Goal: Information Seeking & Learning: Find specific page/section

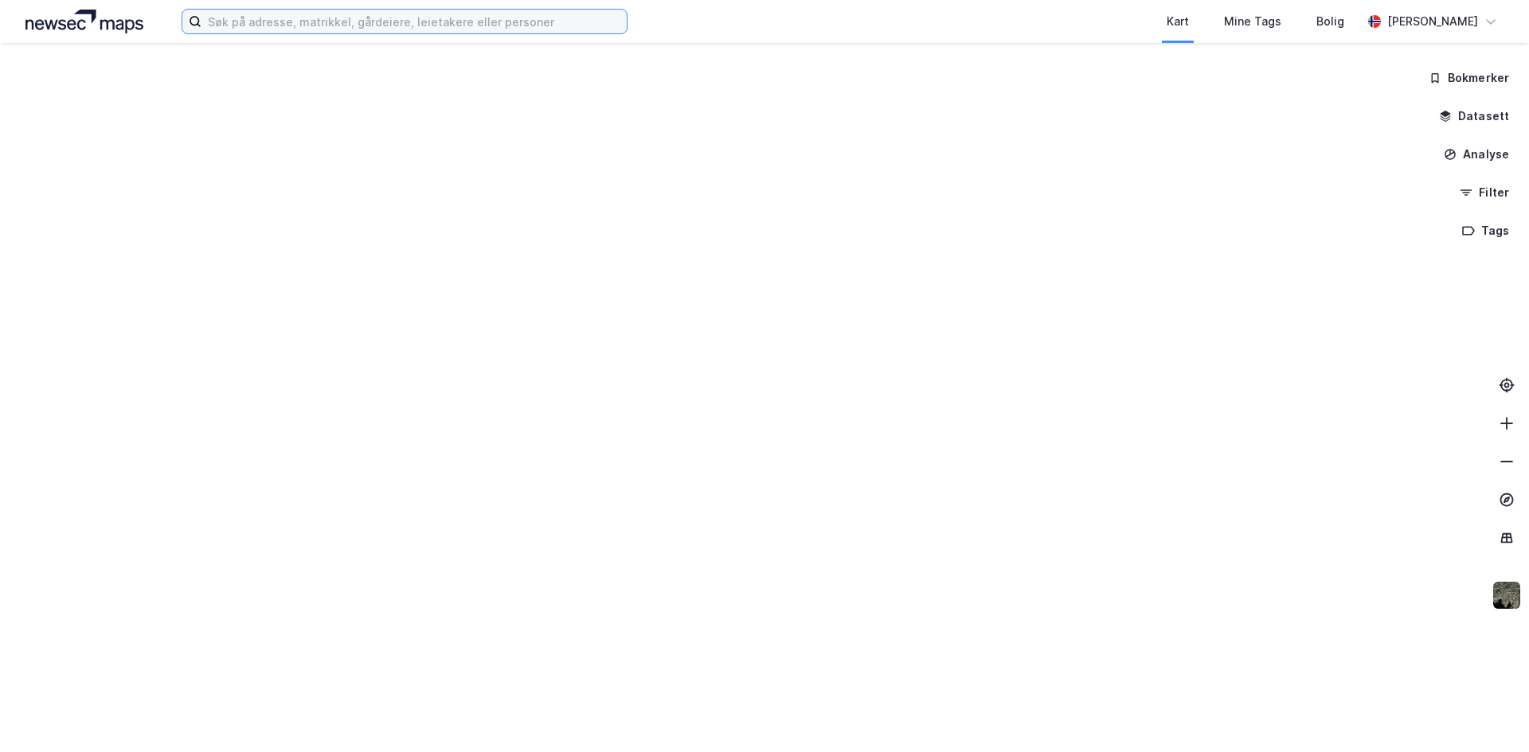
click at [326, 25] on input at bounding box center [413, 22] width 425 height 24
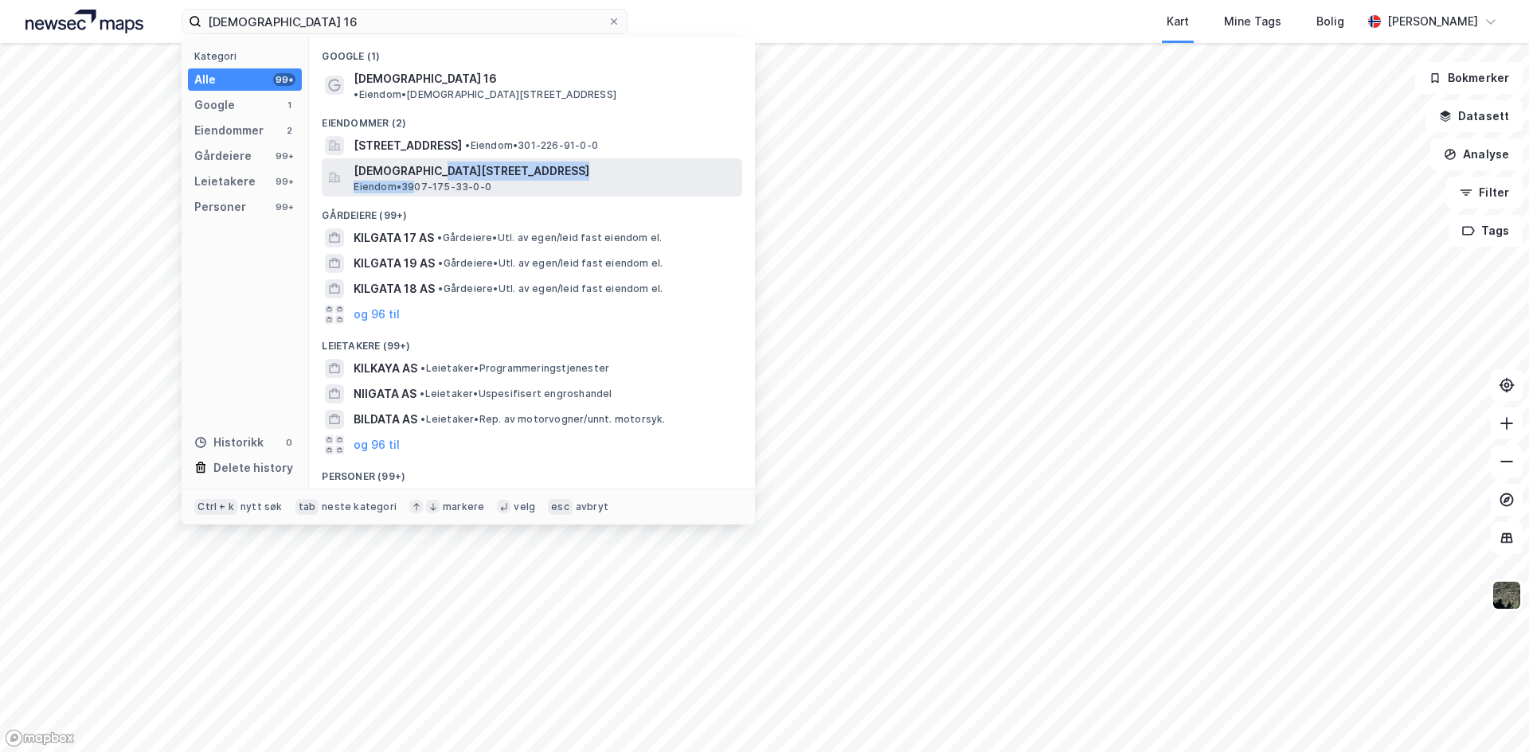
click at [423, 166] on div "[DEMOGRAPHIC_DATA][STREET_ADDRESS] • 3907-175-33-0-0" at bounding box center [545, 178] width 385 height 32
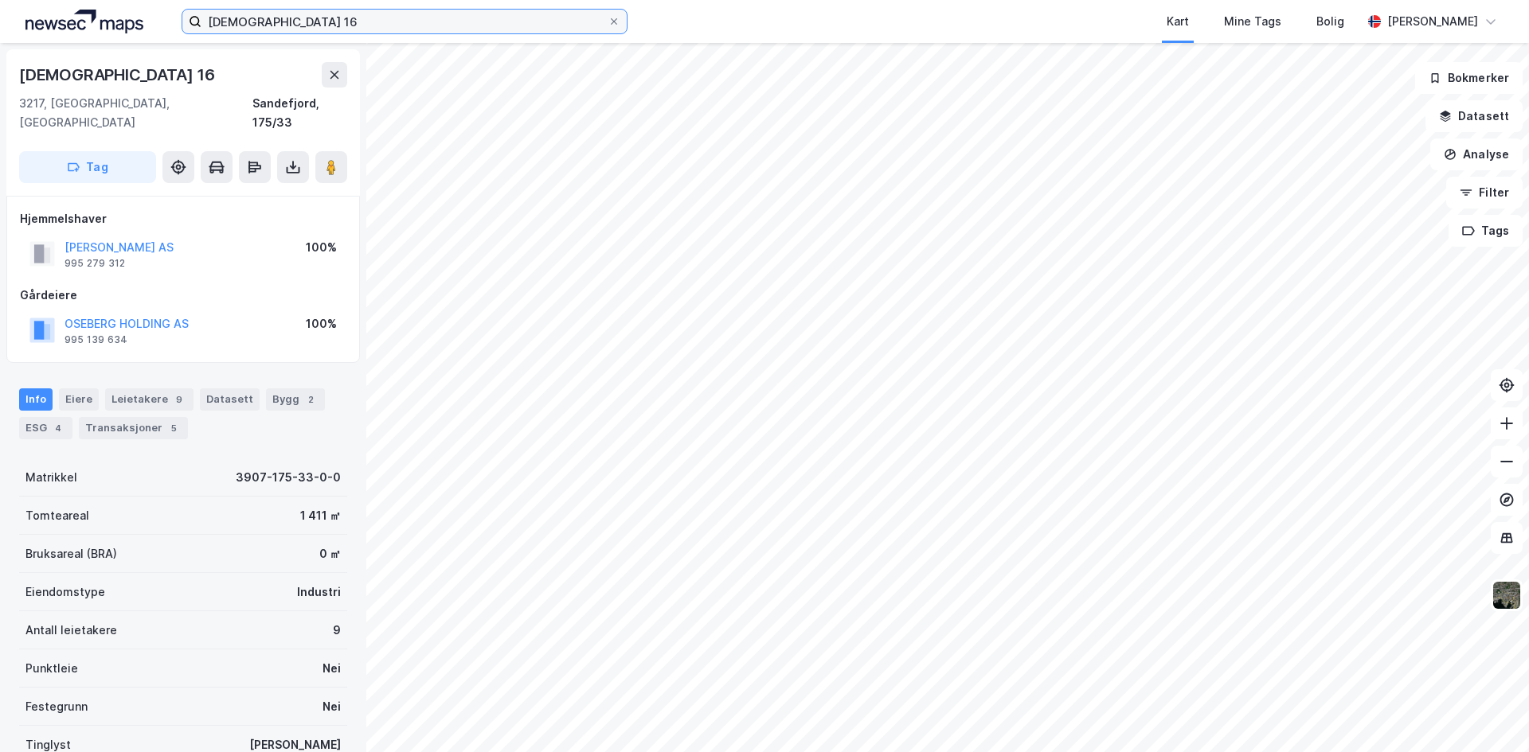
drag, startPoint x: 222, startPoint y: 24, endPoint x: 50, endPoint y: 33, distance: 172.2
click at [64, 31] on div "kilgata 16 Kart Mine Tags [PERSON_NAME]" at bounding box center [764, 21] width 1529 height 43
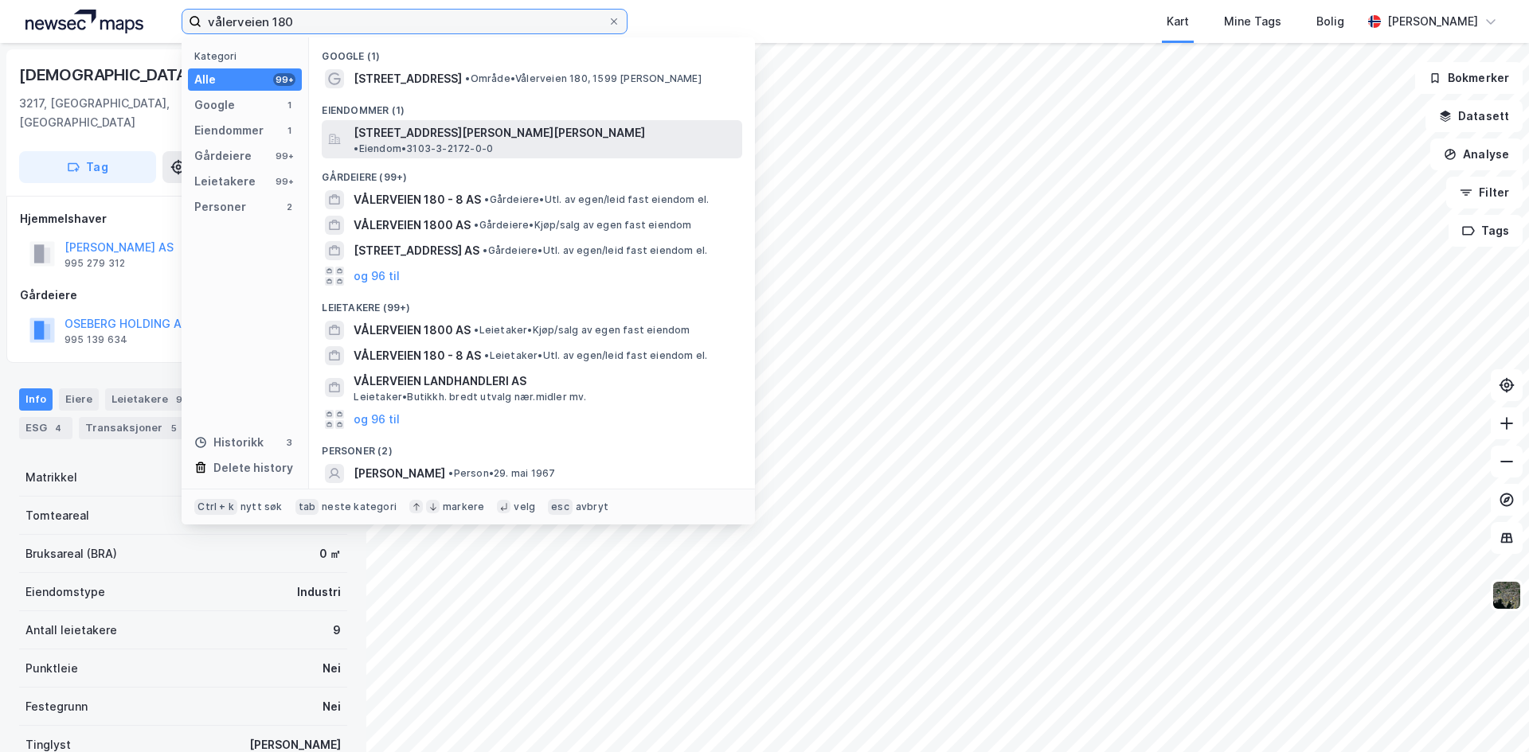
type input "vålerveien 180"
click at [412, 133] on span "[STREET_ADDRESS][PERSON_NAME][PERSON_NAME]" at bounding box center [498, 132] width 291 height 19
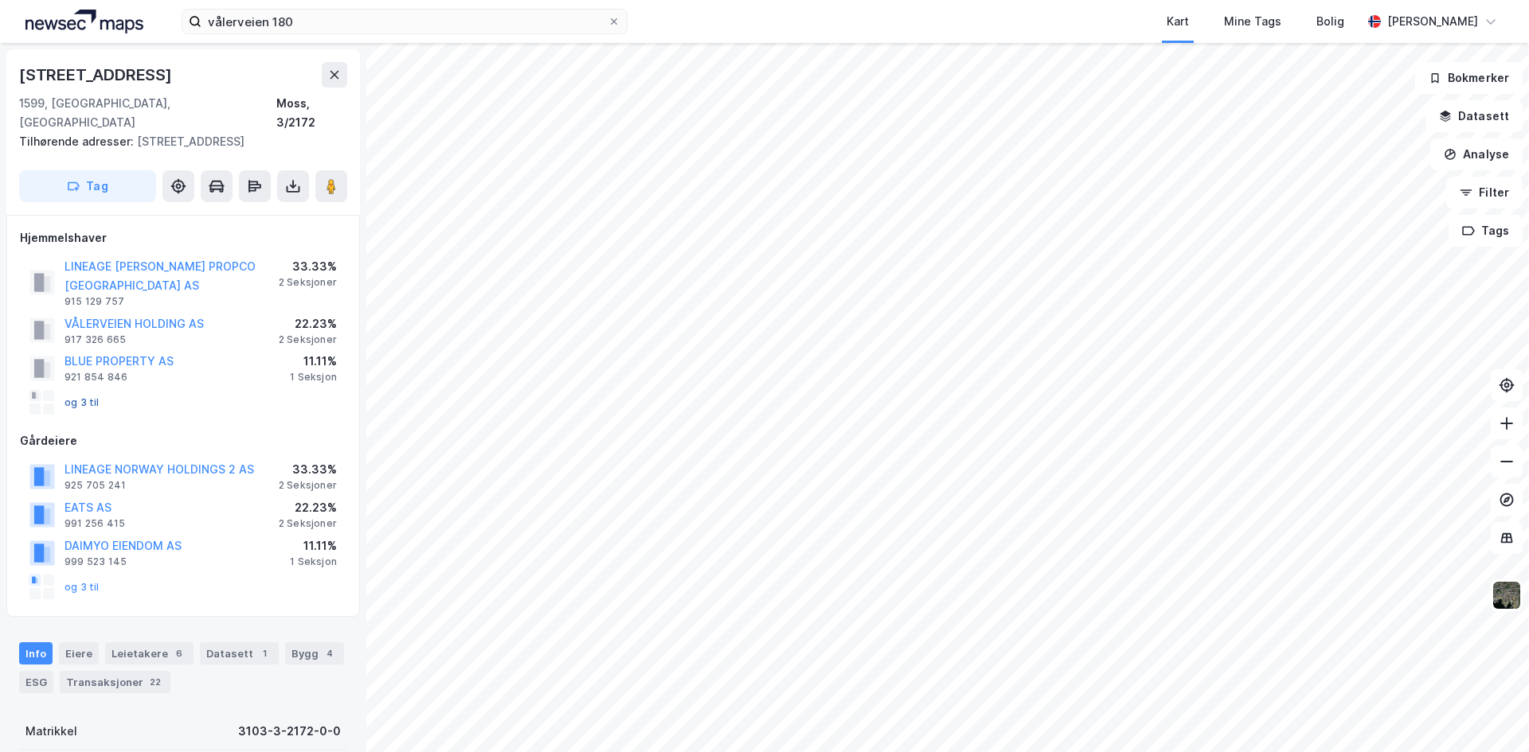
click at [0, 0] on button "og 3 til" at bounding box center [0, 0] width 0 height 0
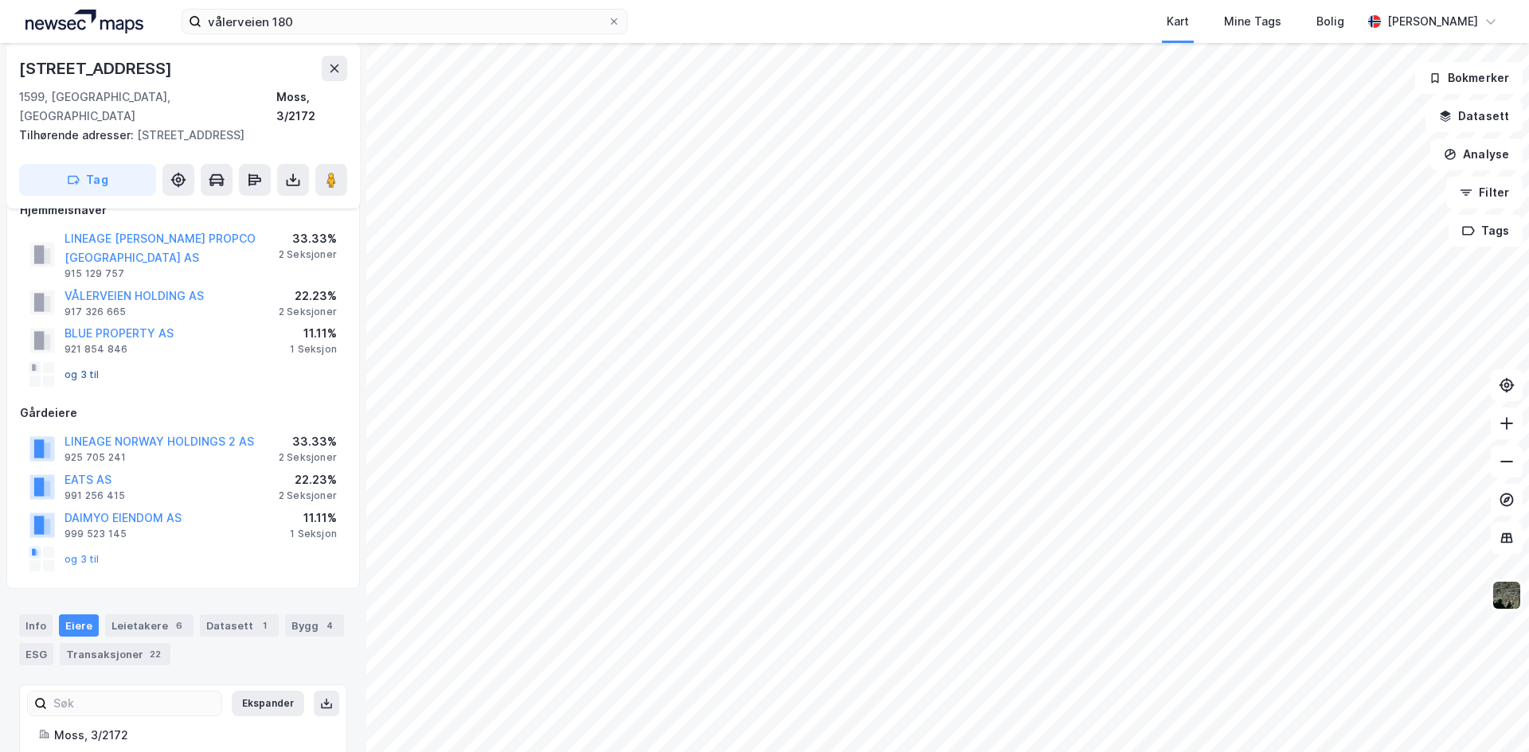
click at [0, 0] on button "og 3 til" at bounding box center [0, 0] width 0 height 0
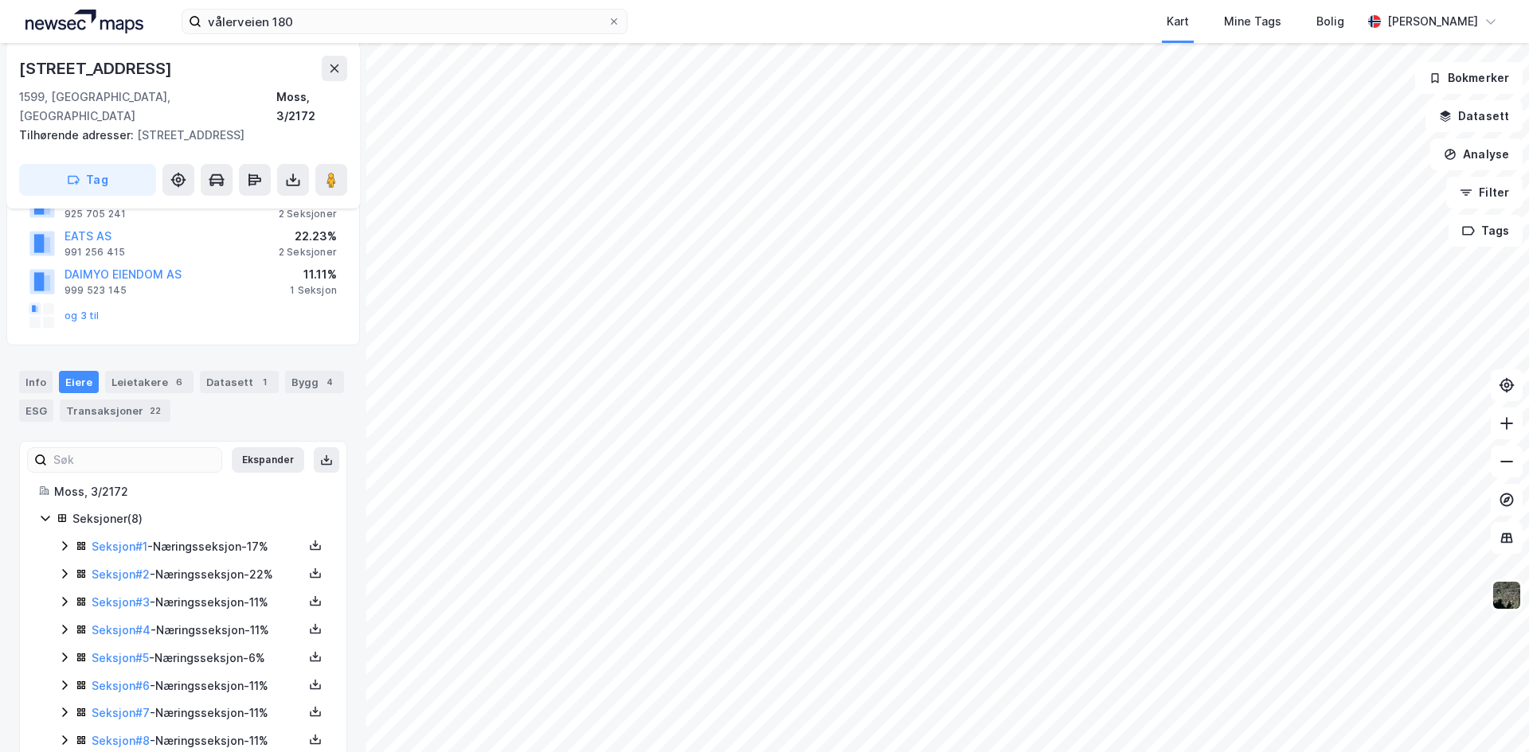
scroll to position [192, 0]
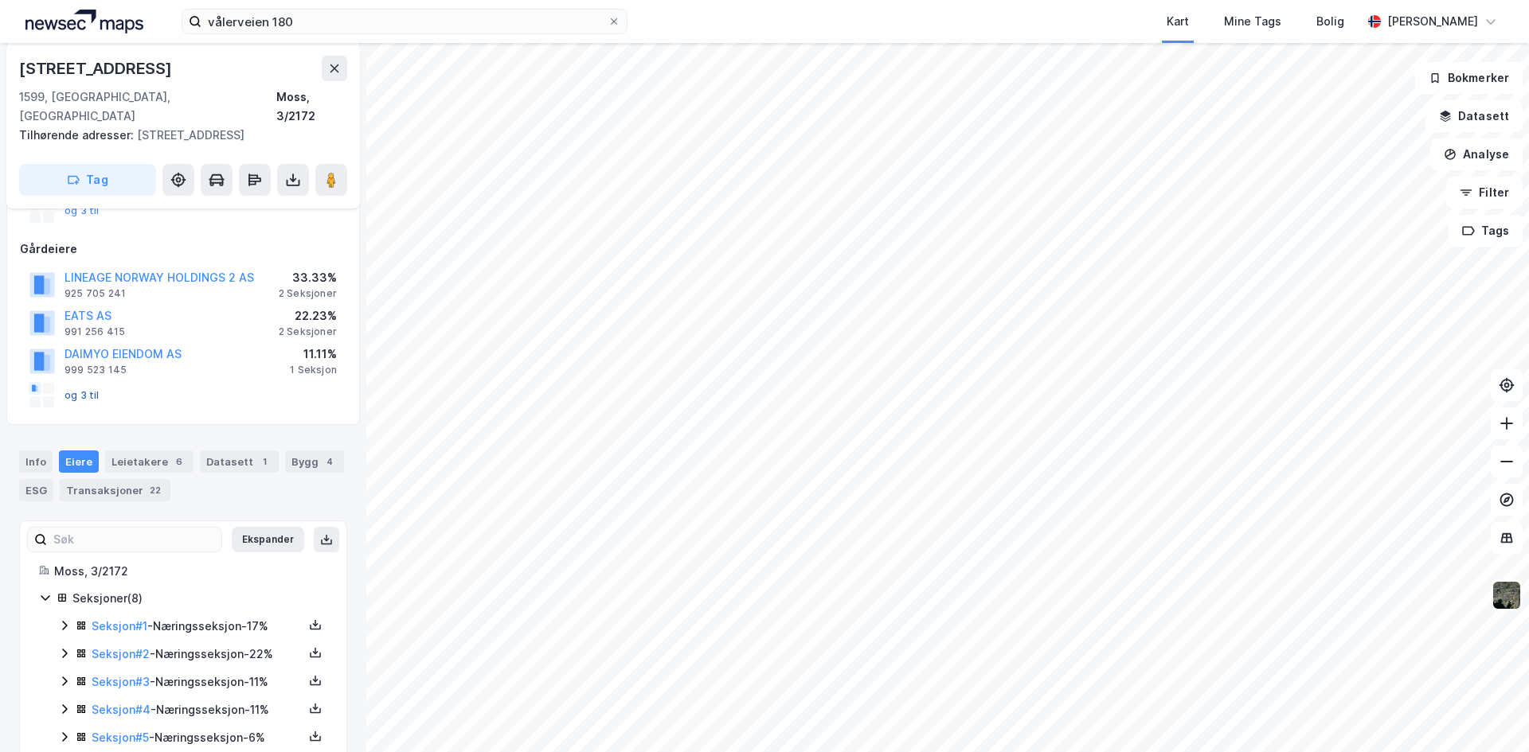
click at [0, 0] on button "og 3 til" at bounding box center [0, 0] width 0 height 0
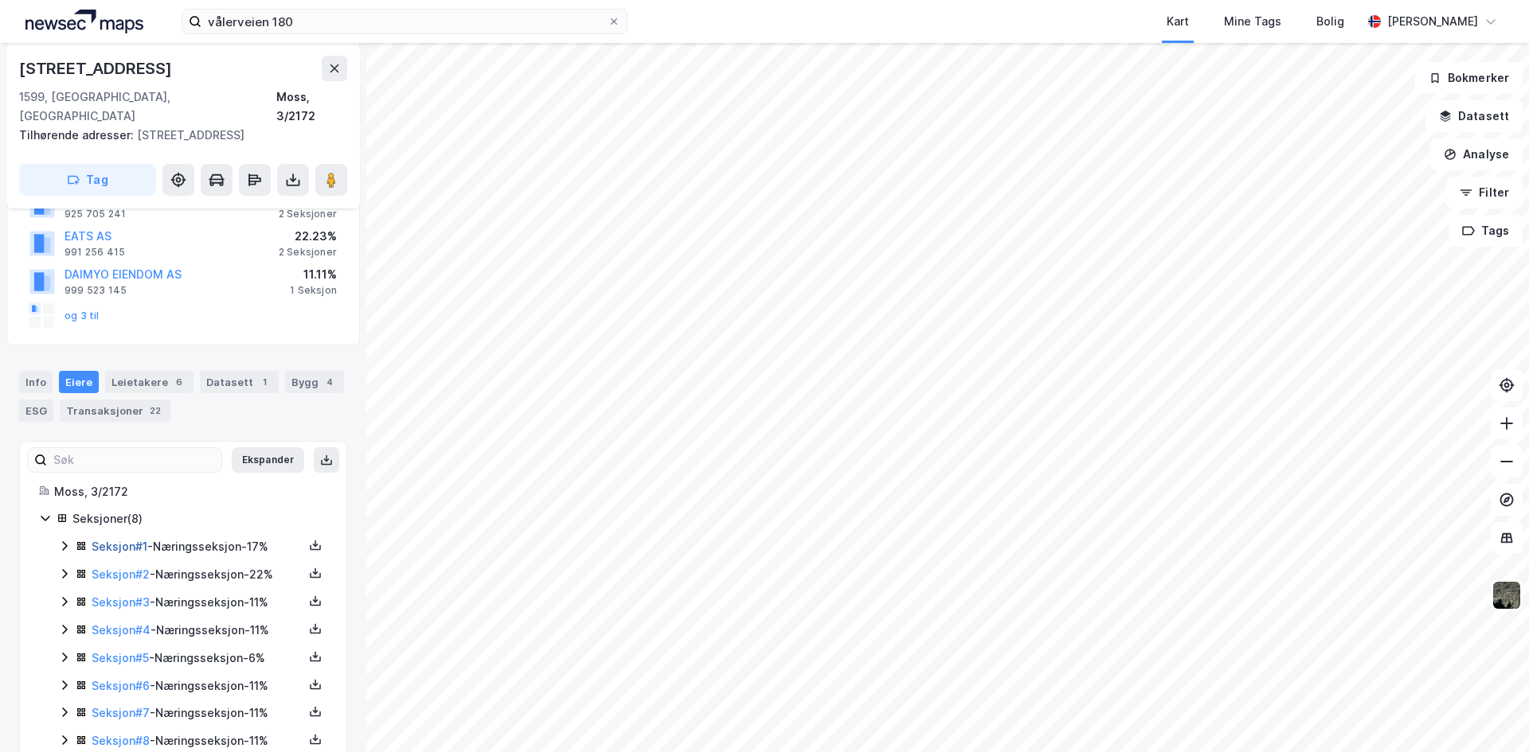
click at [117, 540] on link "Seksjon # 1" at bounding box center [120, 547] width 56 height 14
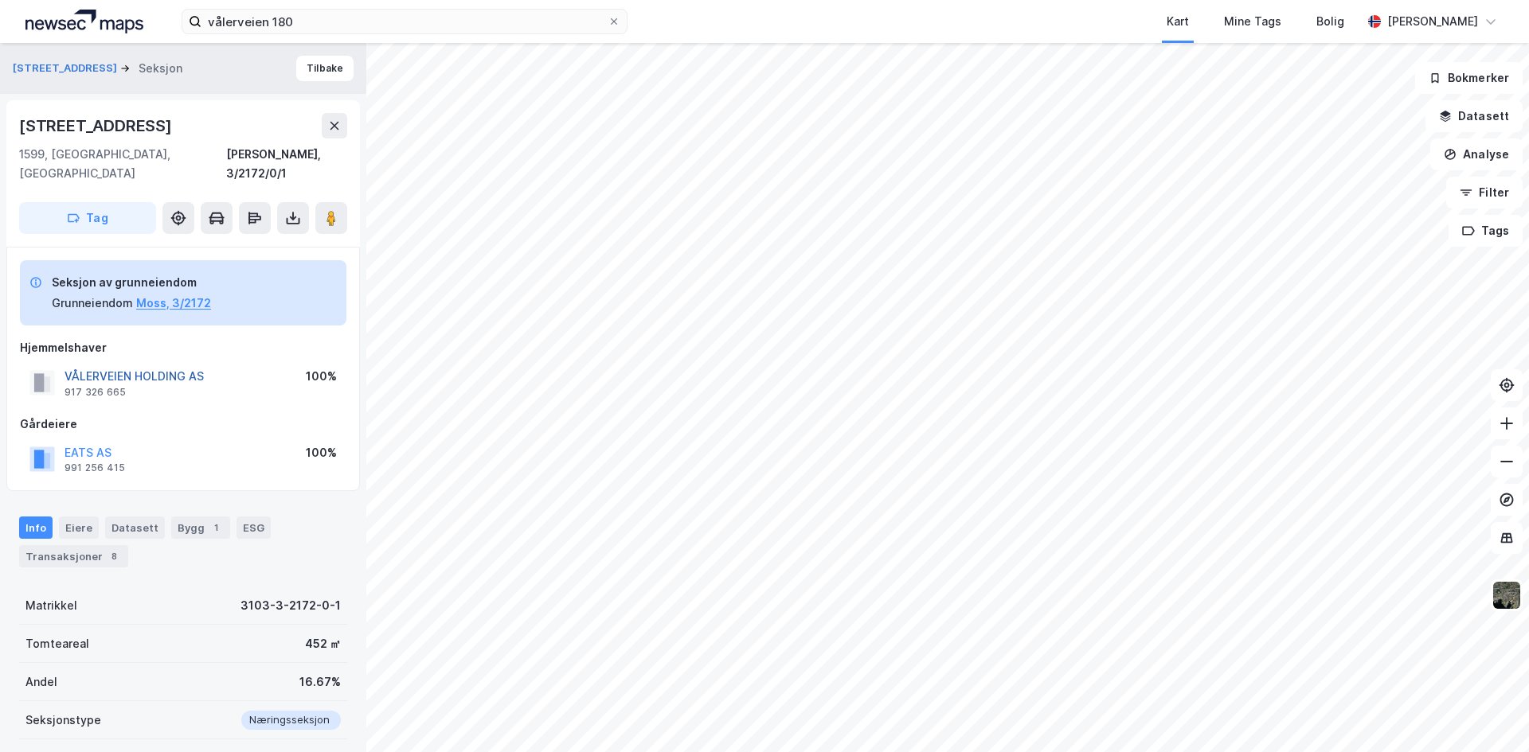
click at [0, 0] on button "VÅLERVEIEN HOLDING AS" at bounding box center [0, 0] width 0 height 0
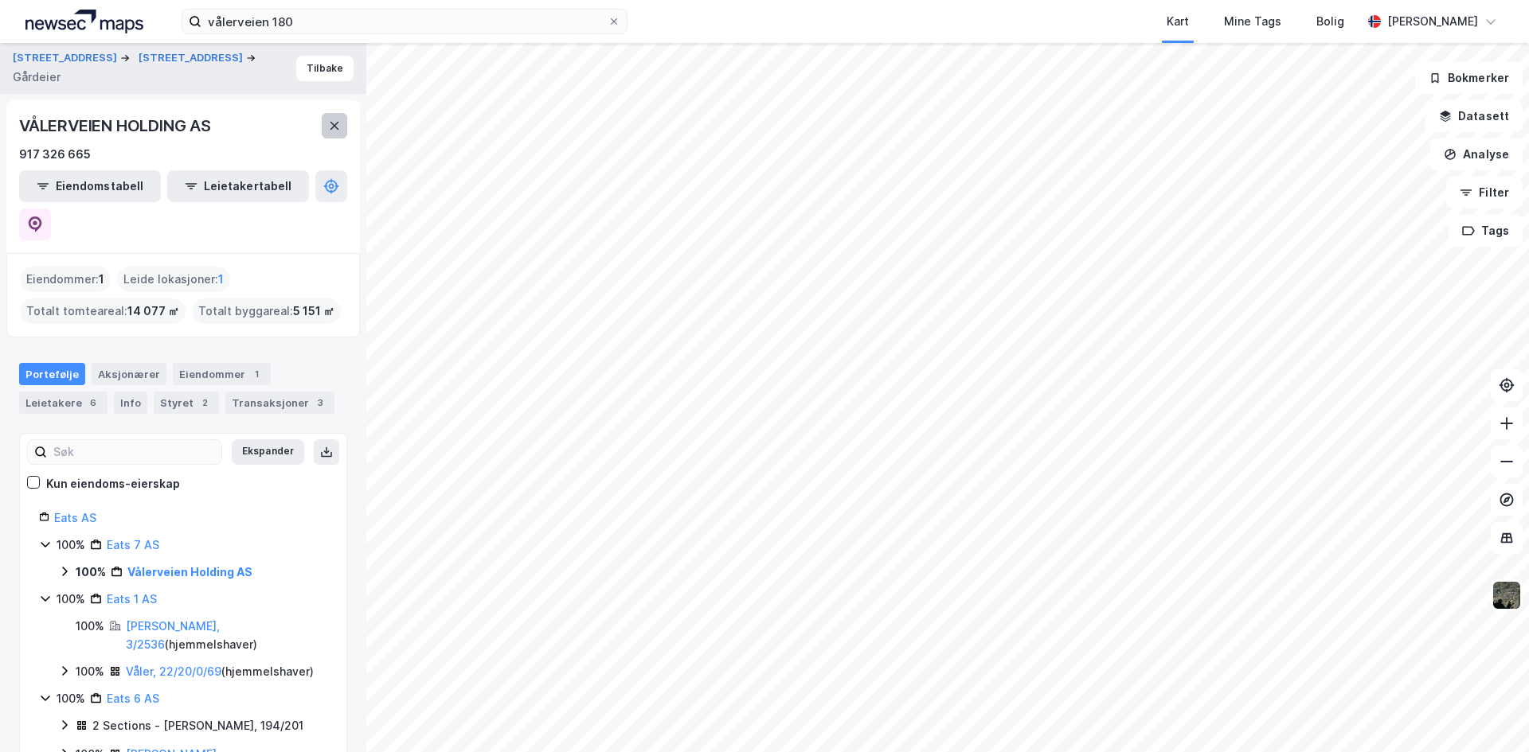
click at [336, 123] on icon at bounding box center [334, 126] width 9 height 8
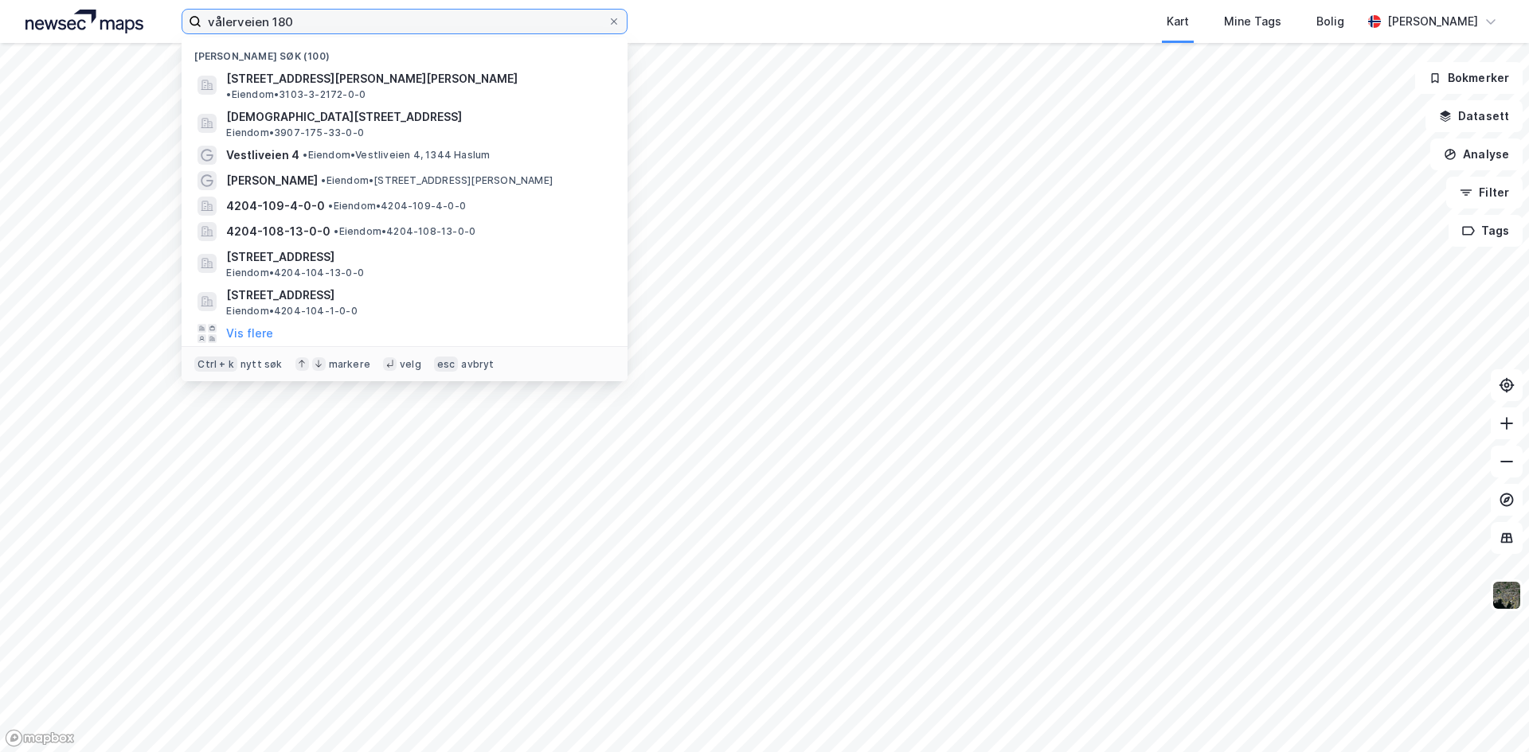
click at [342, 14] on input "vålerveien 180" at bounding box center [404, 22] width 406 height 24
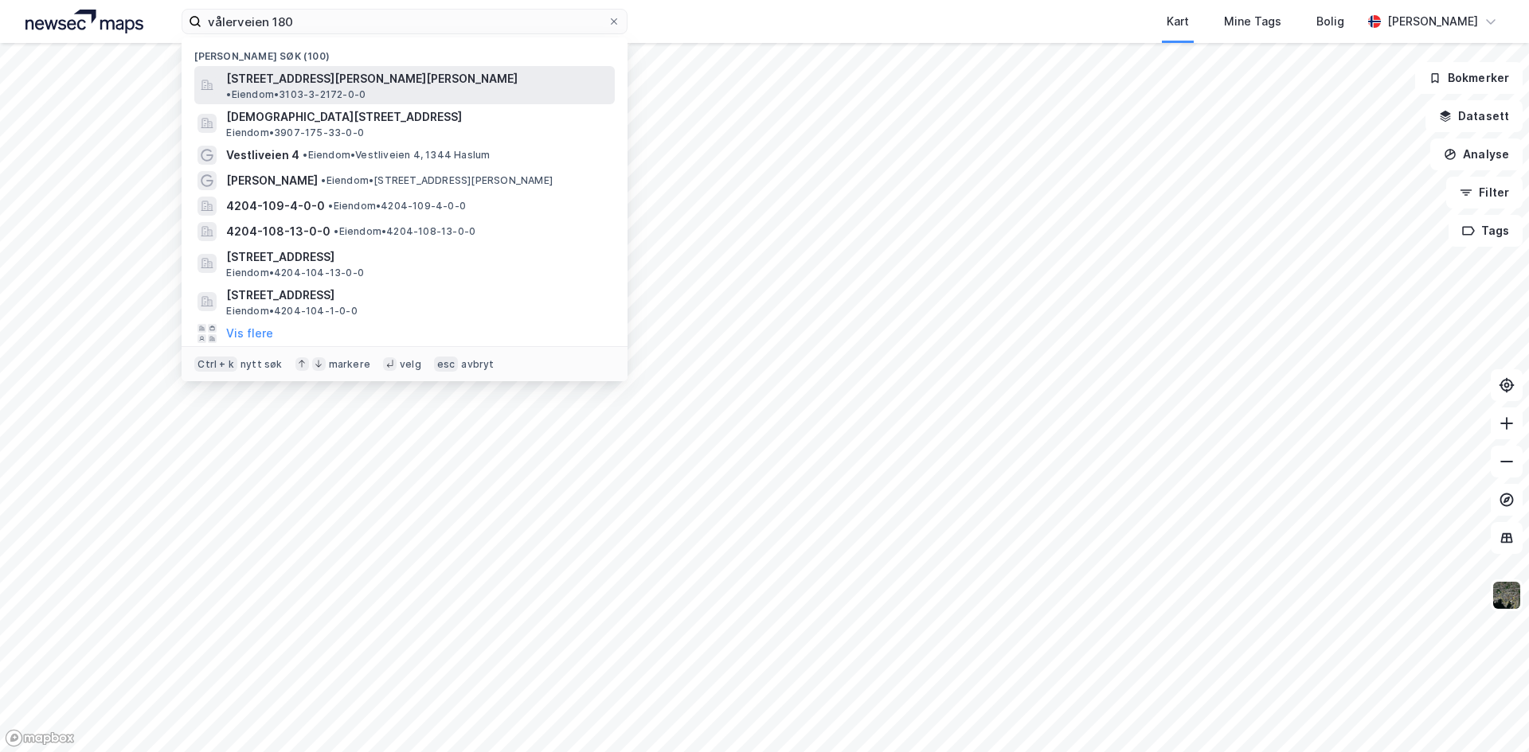
click at [326, 77] on span "[STREET_ADDRESS][PERSON_NAME][PERSON_NAME]" at bounding box center [371, 78] width 291 height 19
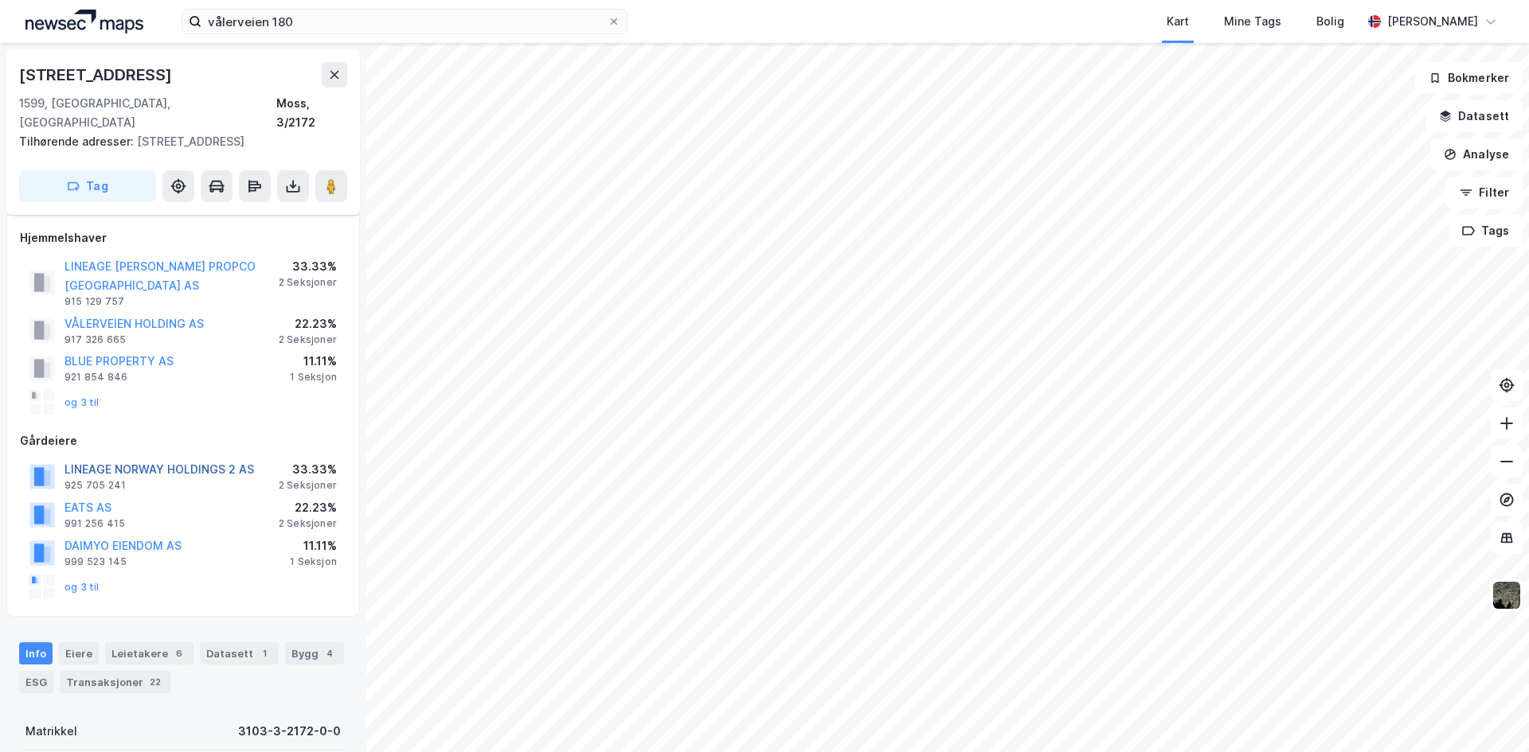
scroll to position [128, 0]
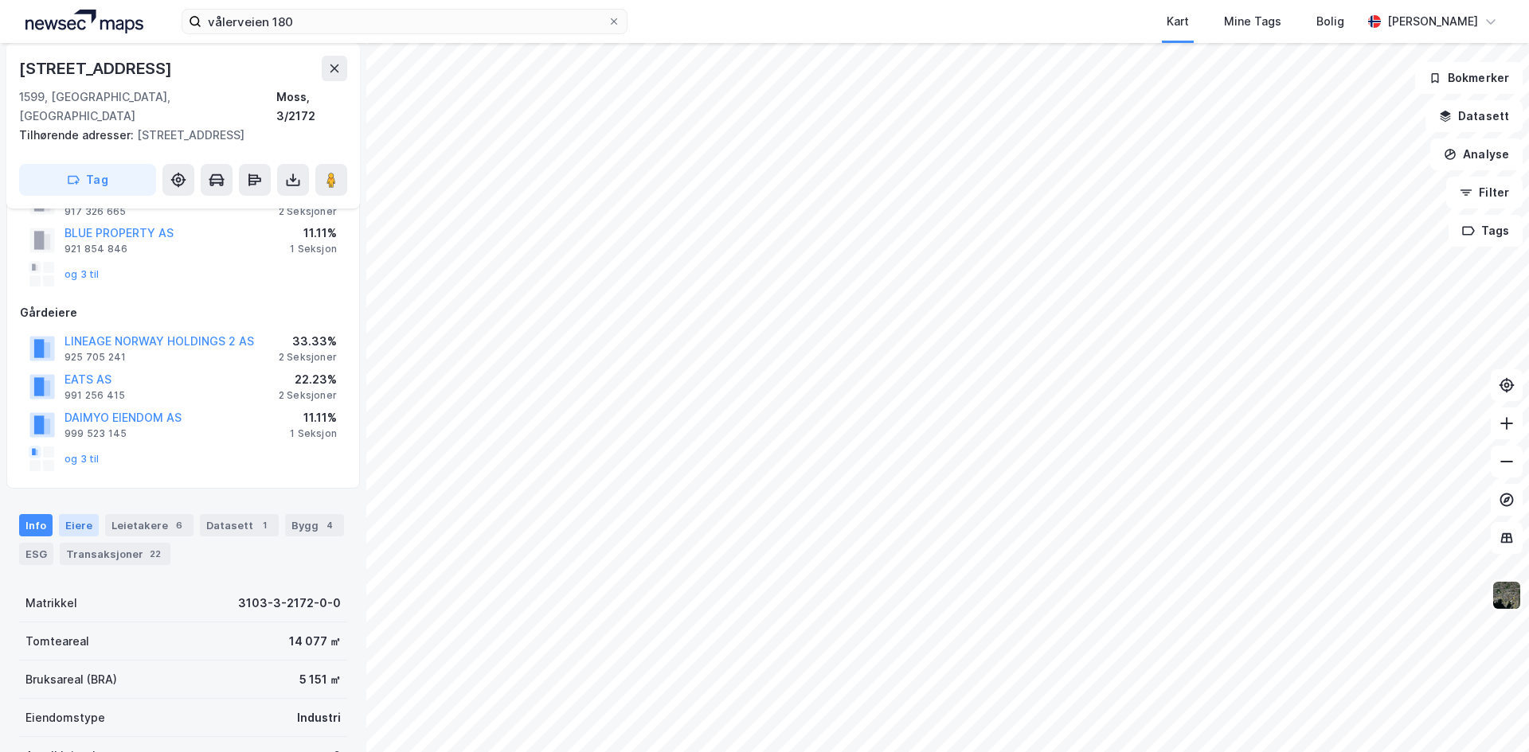
click at [80, 514] on div "Eiere" at bounding box center [79, 525] width 40 height 22
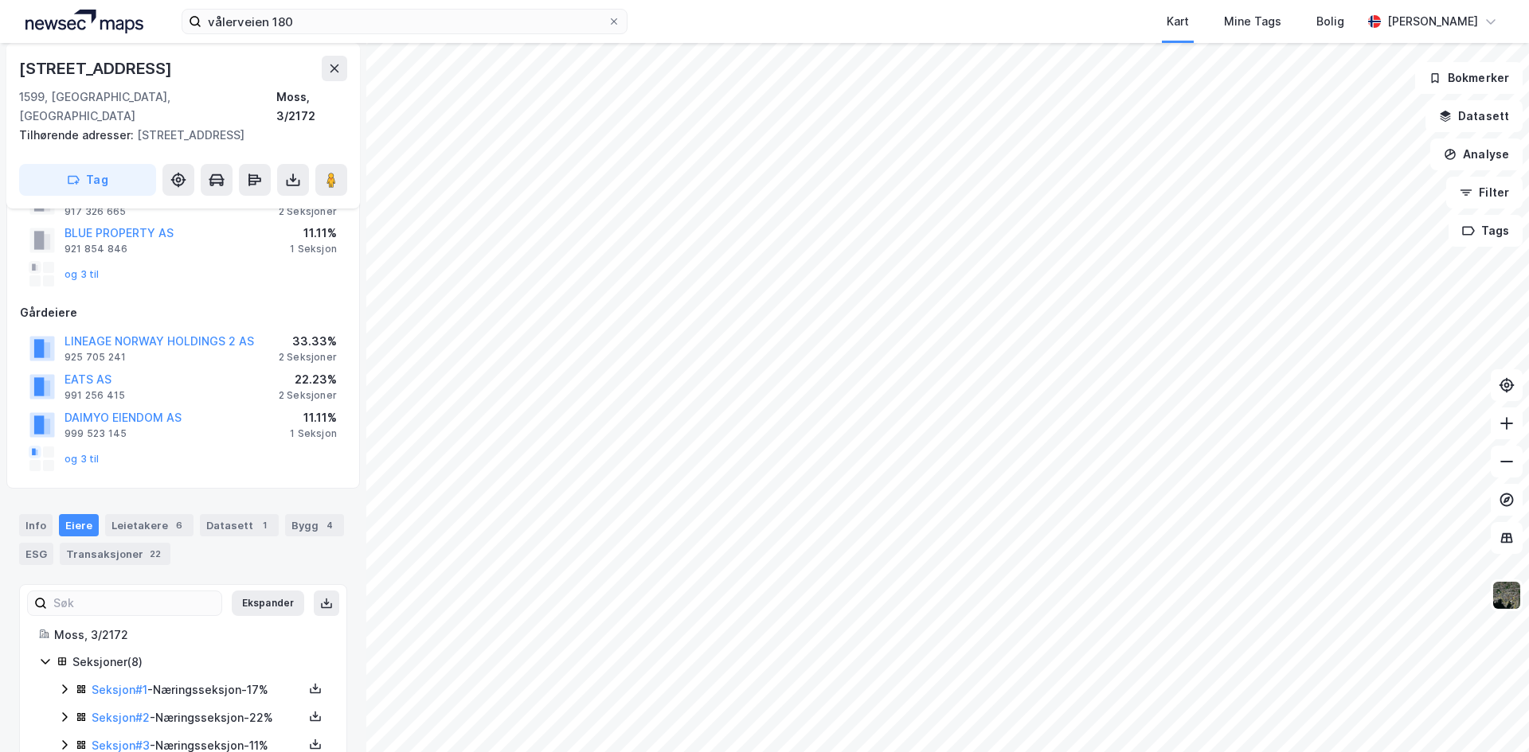
scroll to position [271, 0]
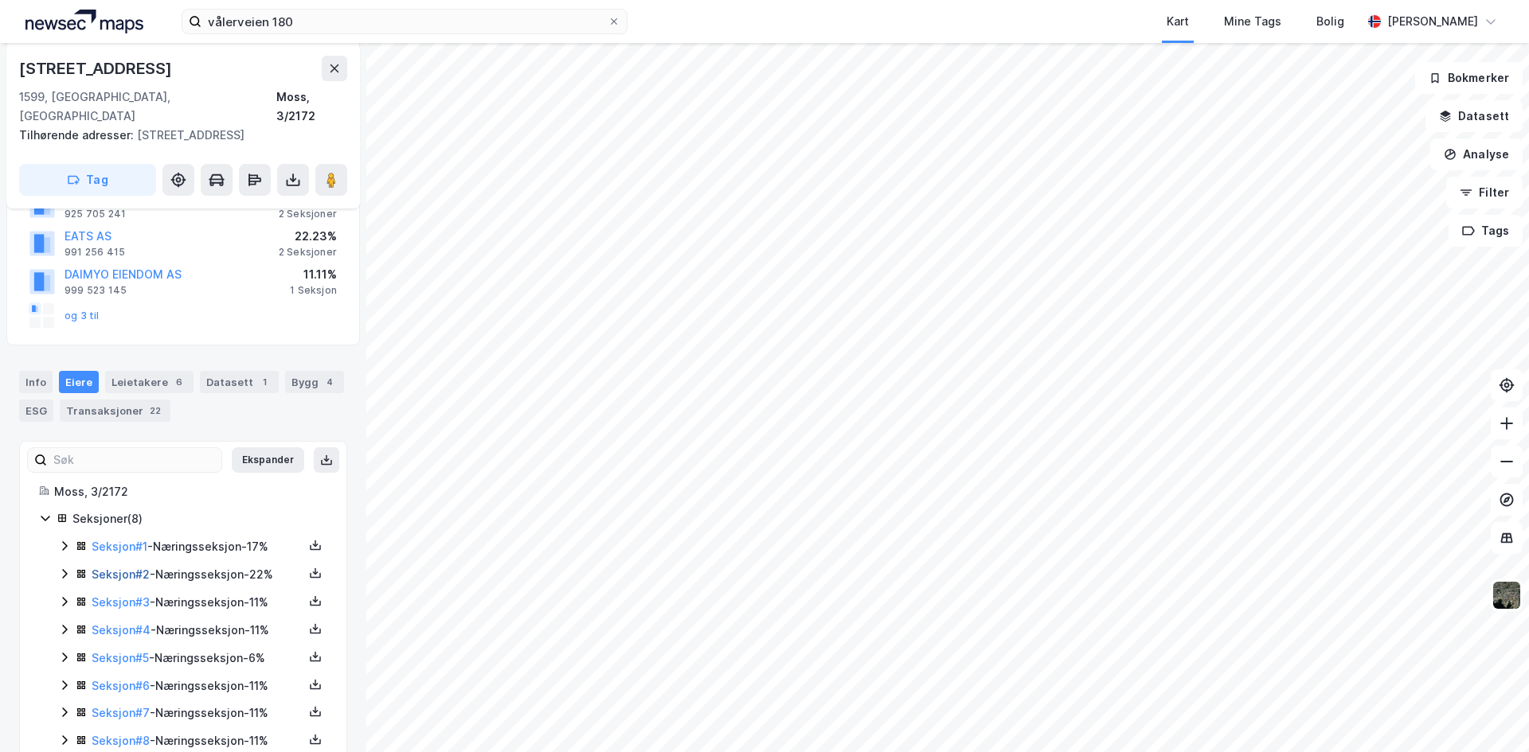
click at [111, 568] on link "Seksjon # 2" at bounding box center [121, 575] width 58 height 14
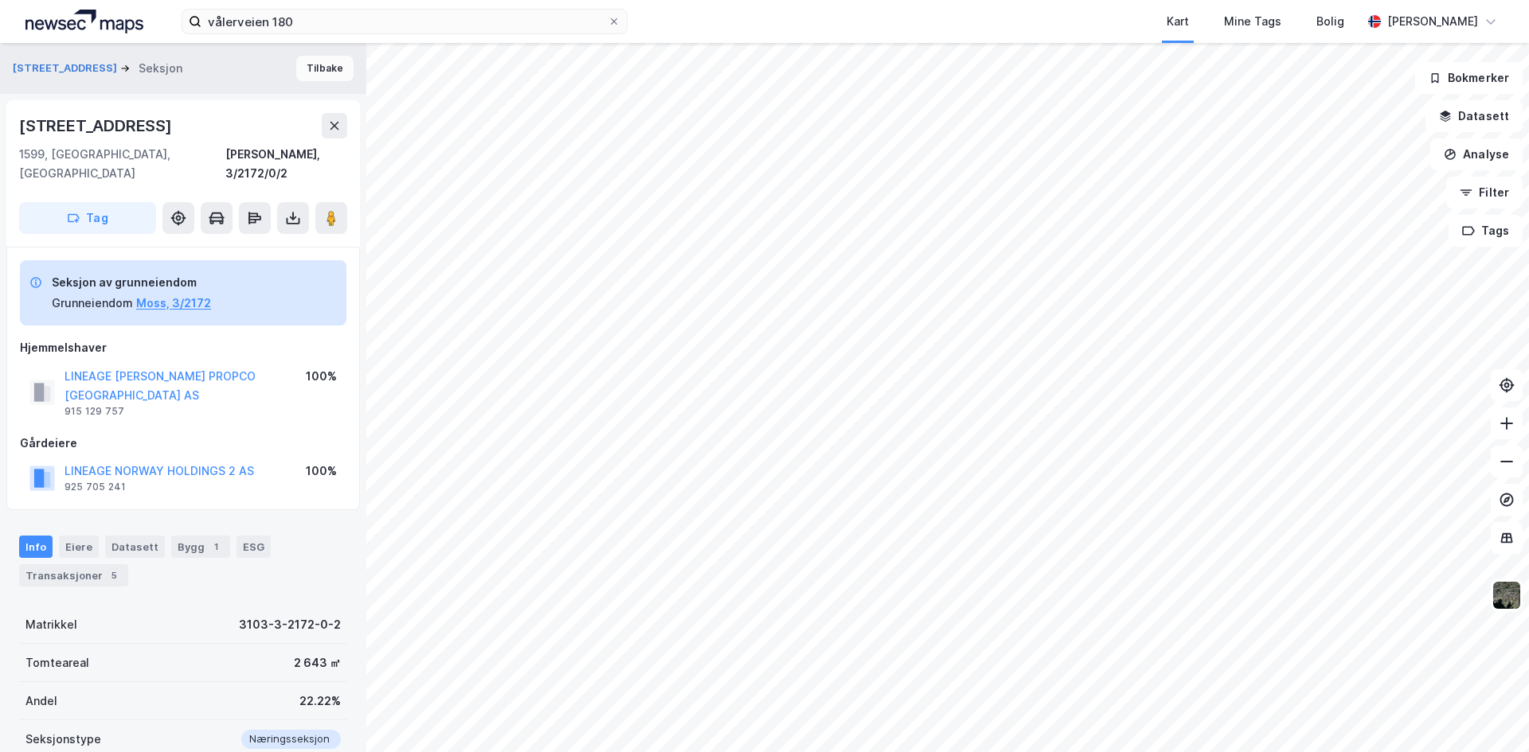
click at [311, 75] on button "Tilbake" at bounding box center [324, 68] width 57 height 25
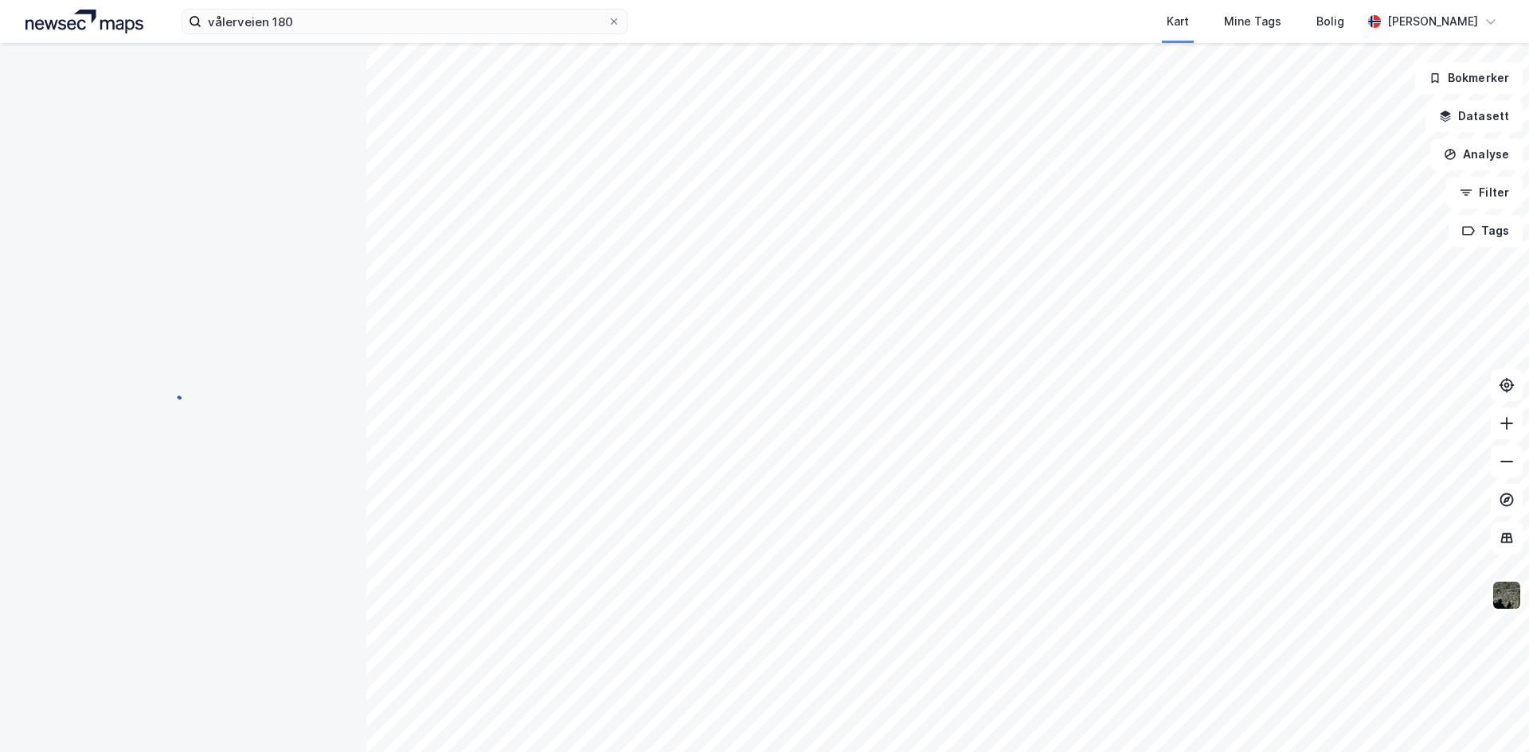
scroll to position [128, 0]
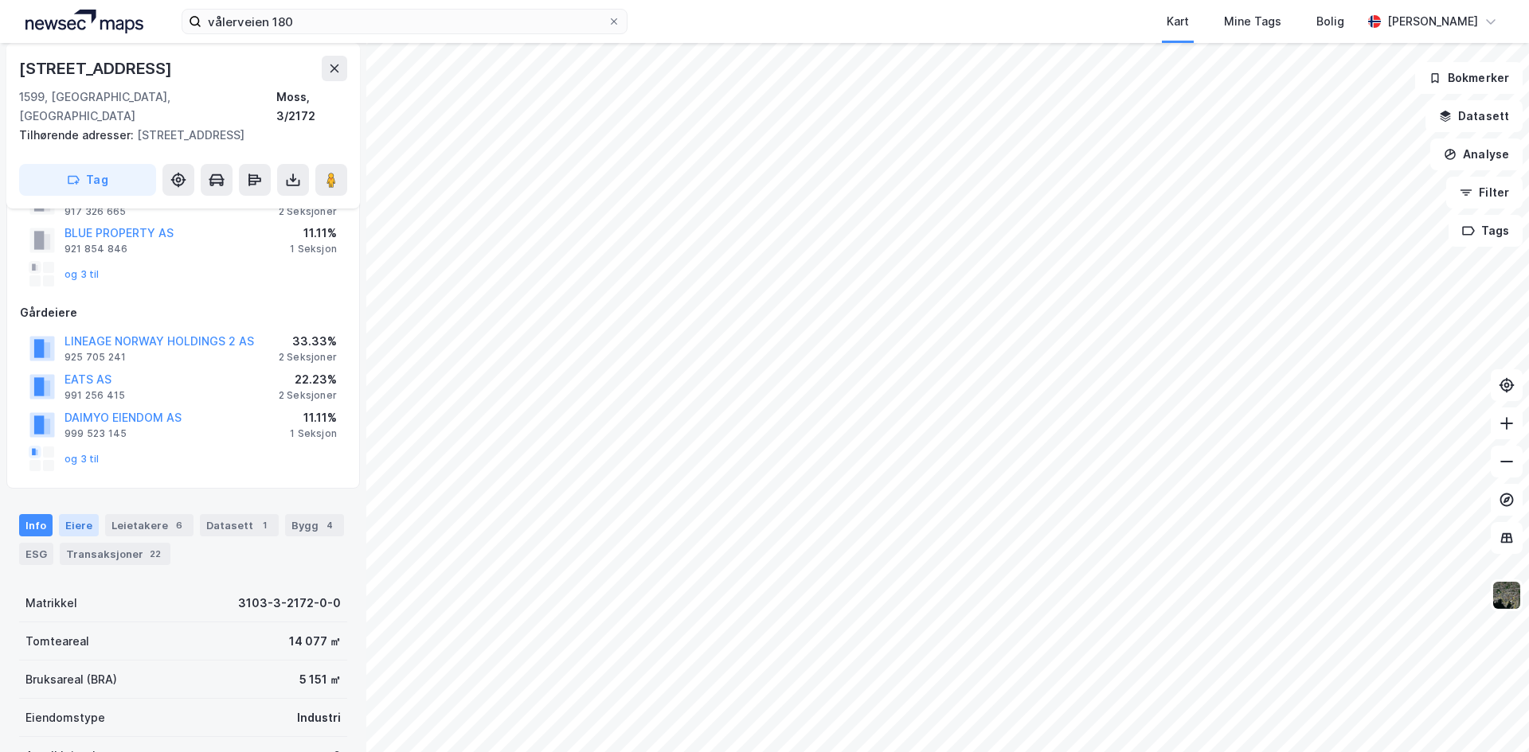
click at [82, 514] on div "Eiere" at bounding box center [79, 525] width 40 height 22
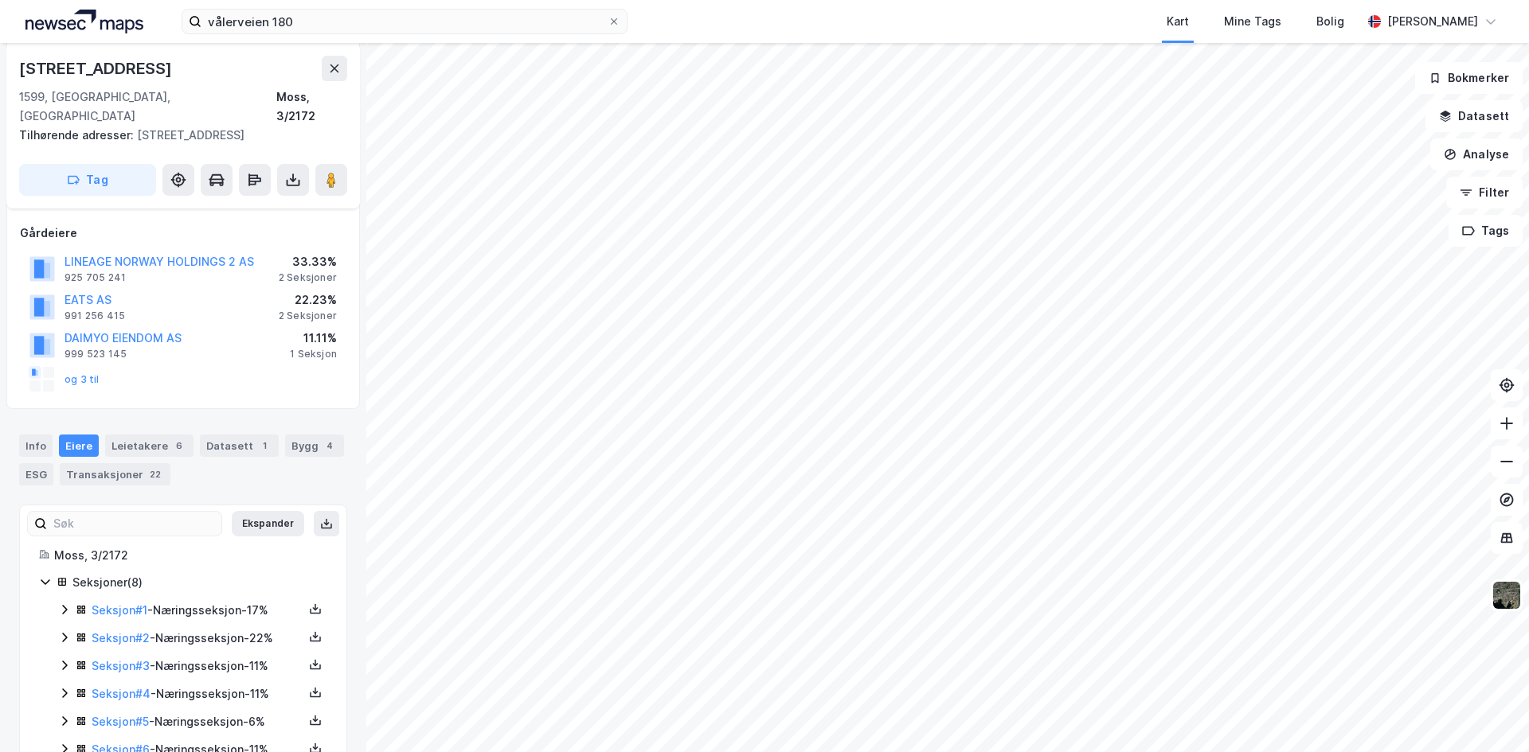
scroll to position [271, 0]
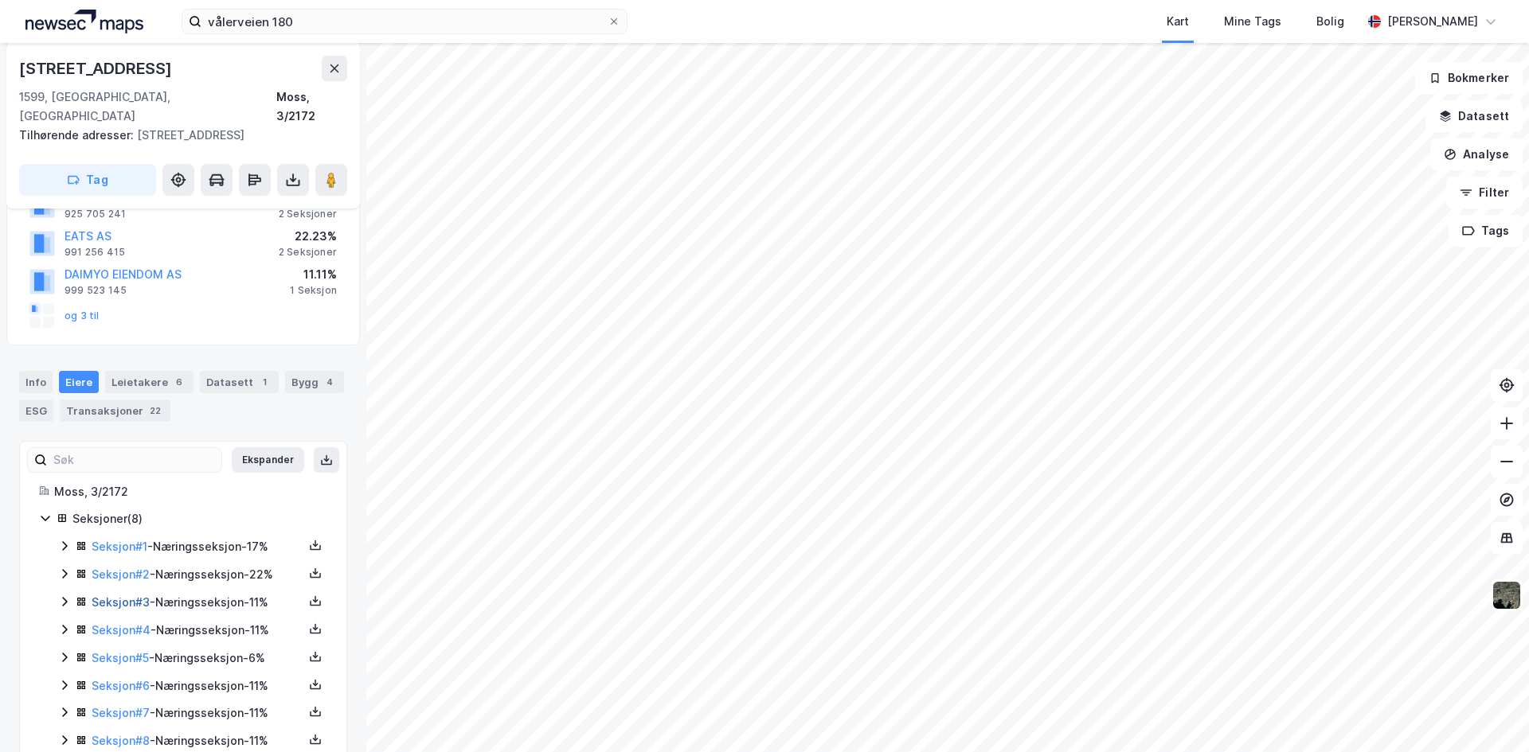
click at [108, 595] on link "Seksjon # 3" at bounding box center [121, 602] width 58 height 14
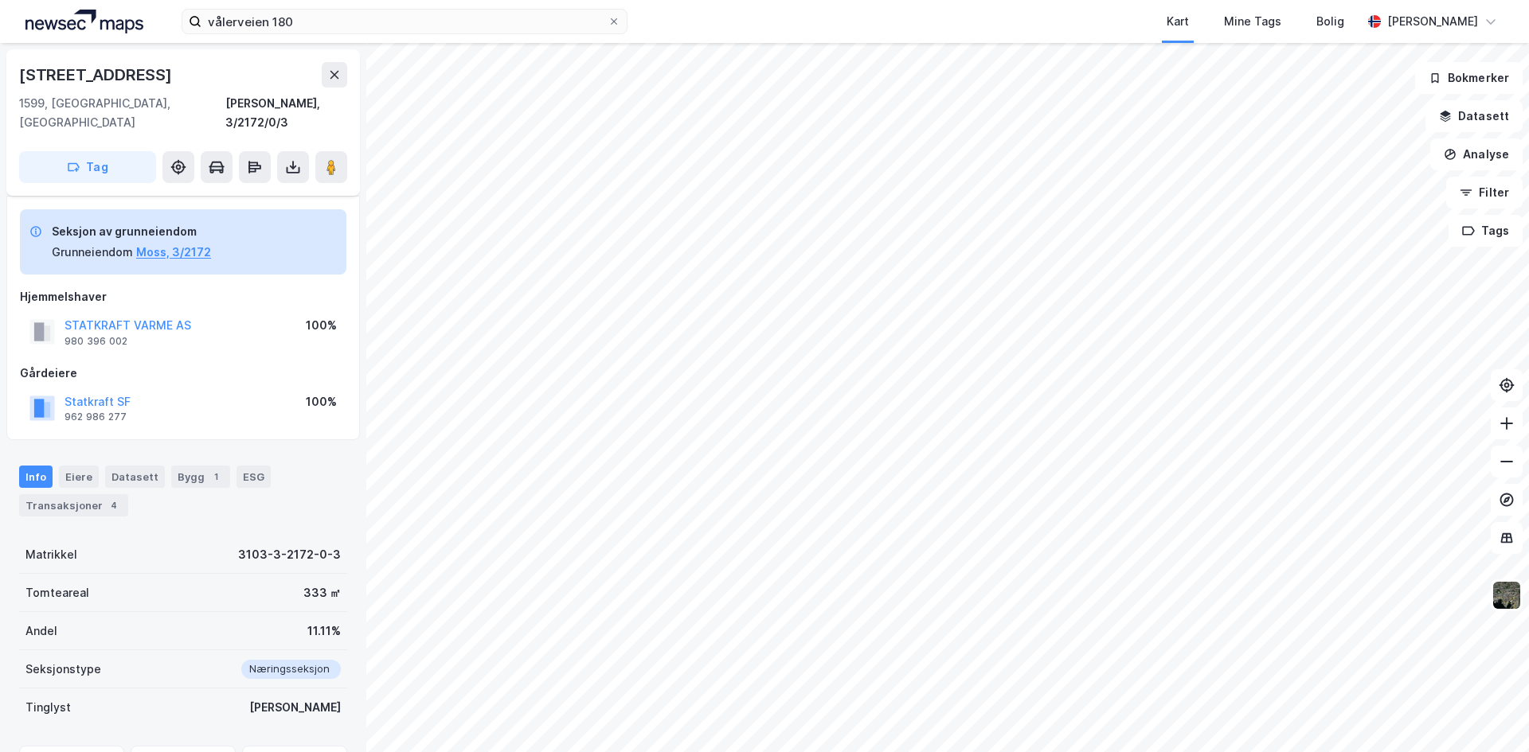
scroll to position [128, 0]
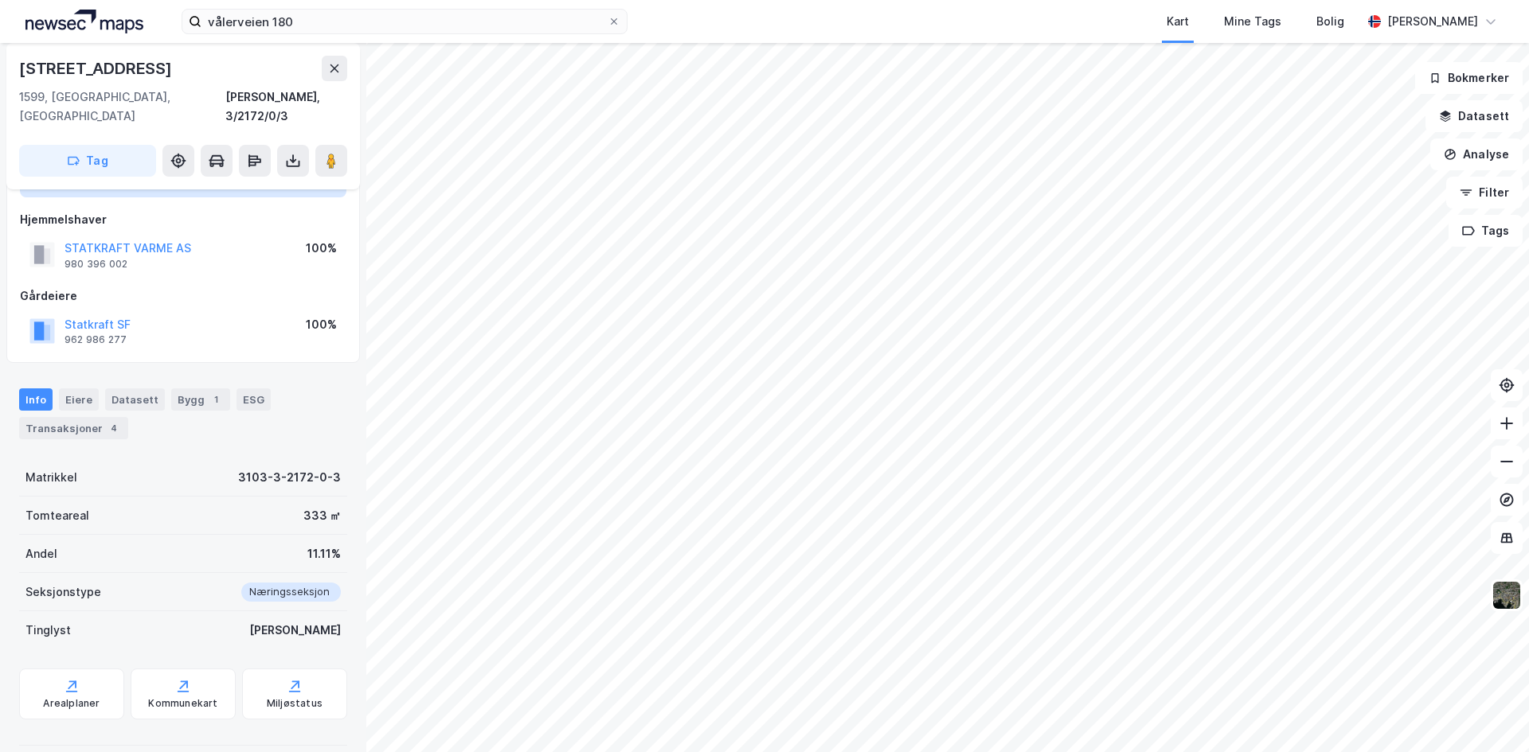
click at [60, 388] on div "Eiere" at bounding box center [79, 399] width 40 height 22
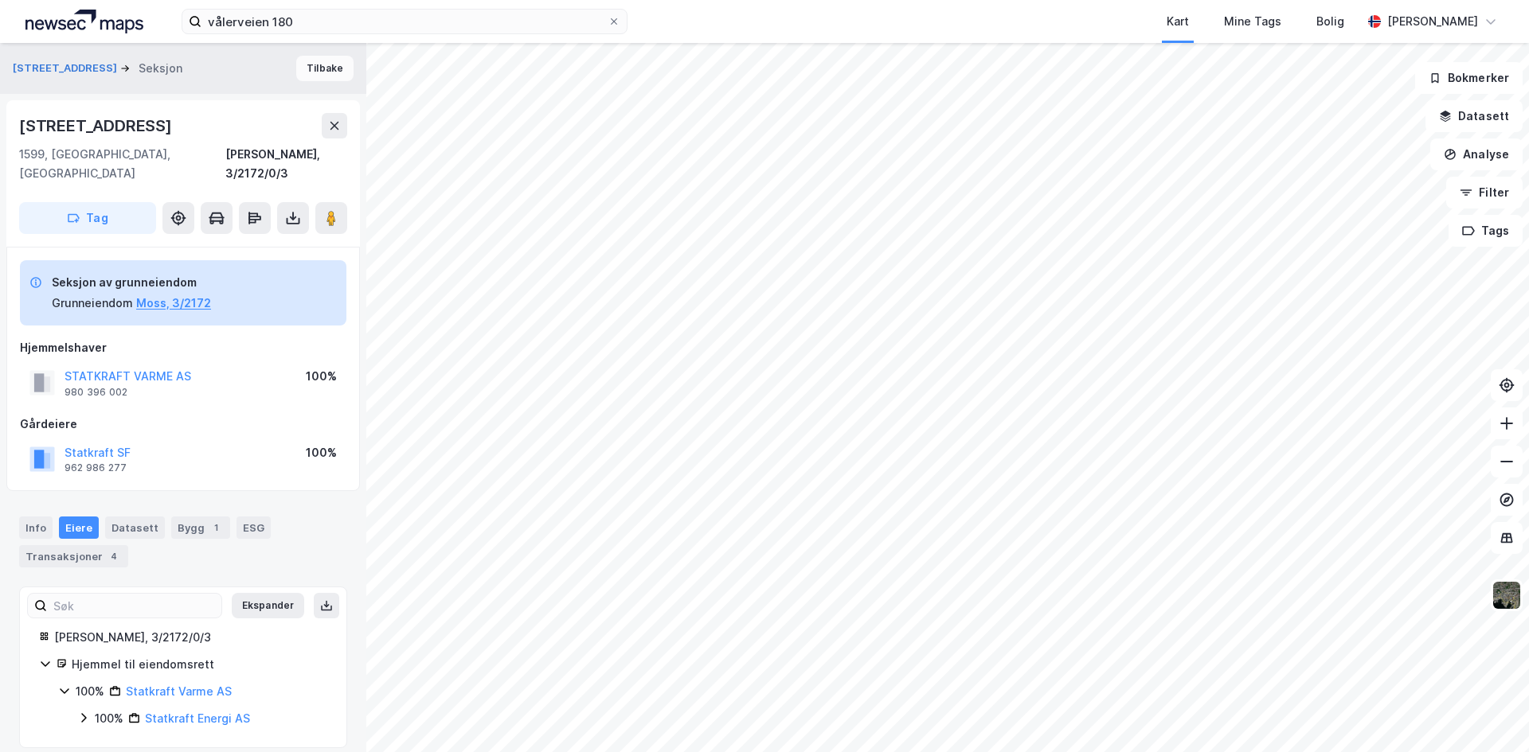
click at [315, 62] on button "Tilbake" at bounding box center [324, 68] width 57 height 25
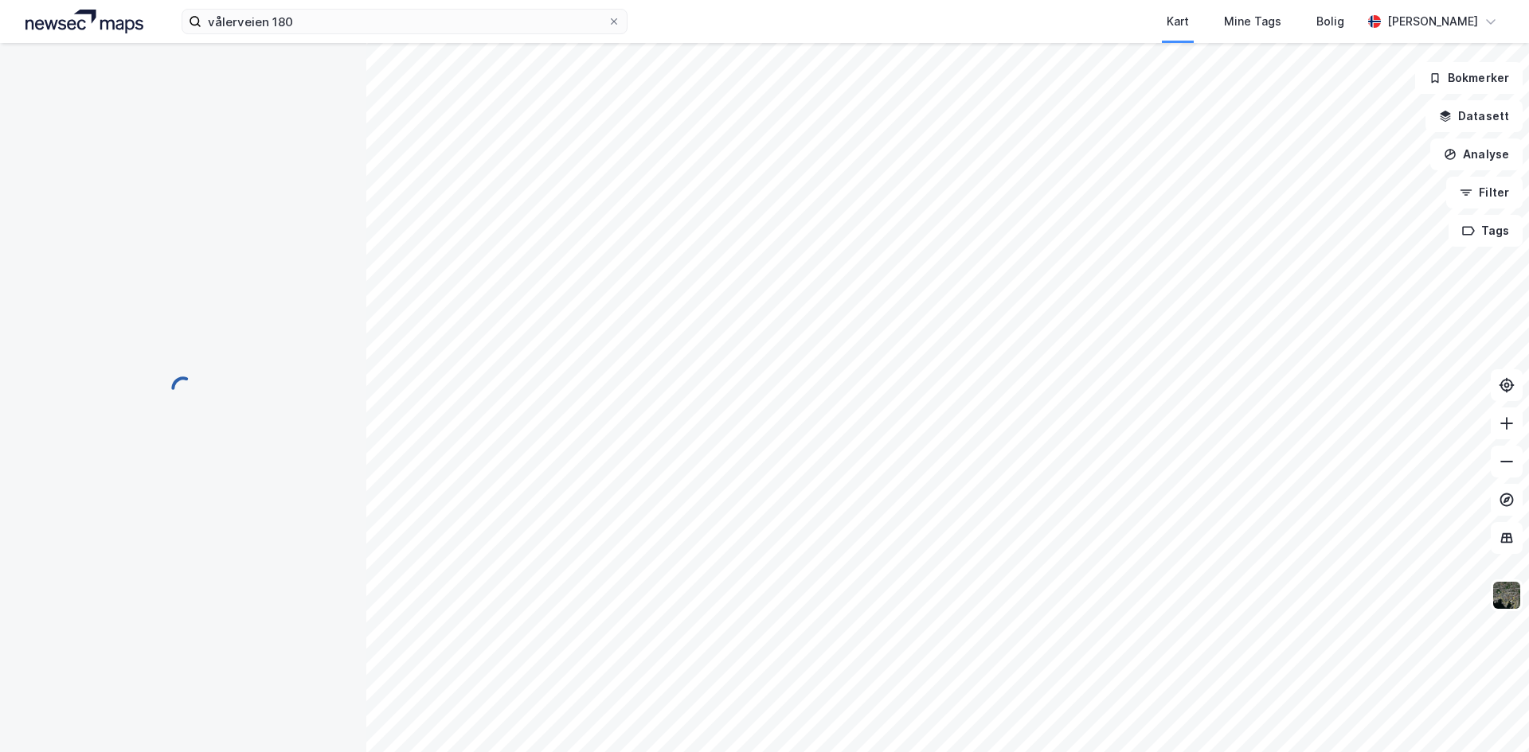
scroll to position [128, 0]
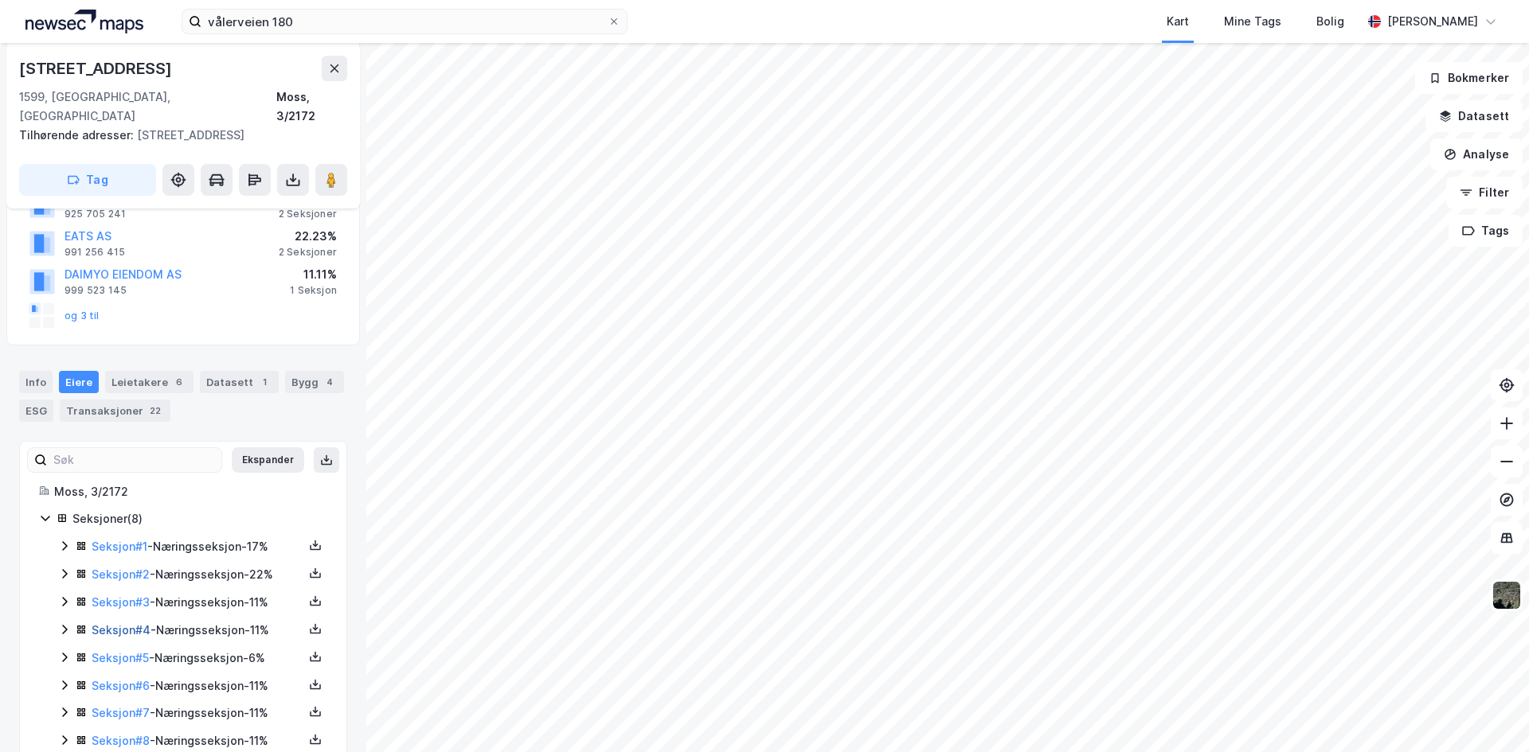
click at [111, 623] on link "Seksjon # 4" at bounding box center [121, 630] width 59 height 14
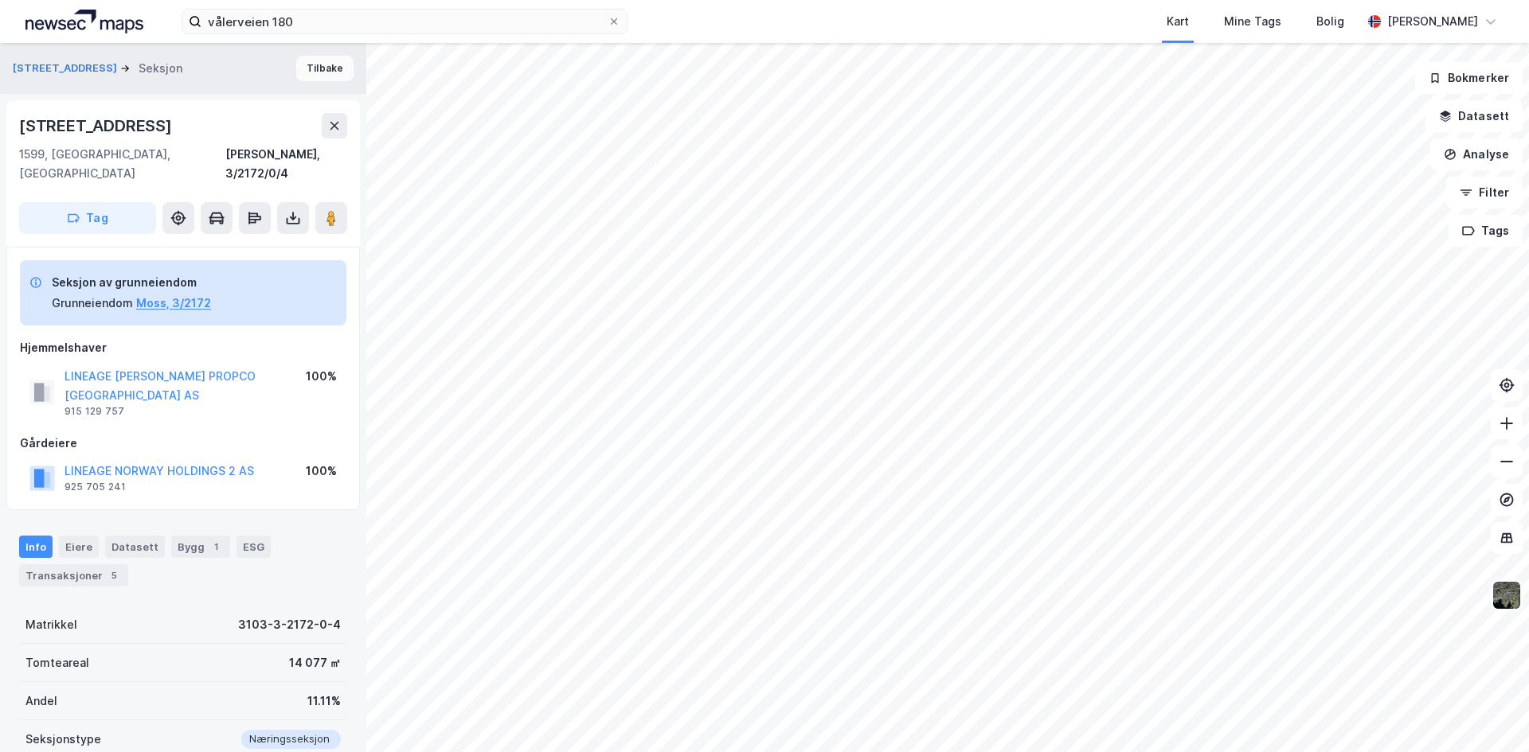
click at [315, 74] on button "Tilbake" at bounding box center [324, 68] width 57 height 25
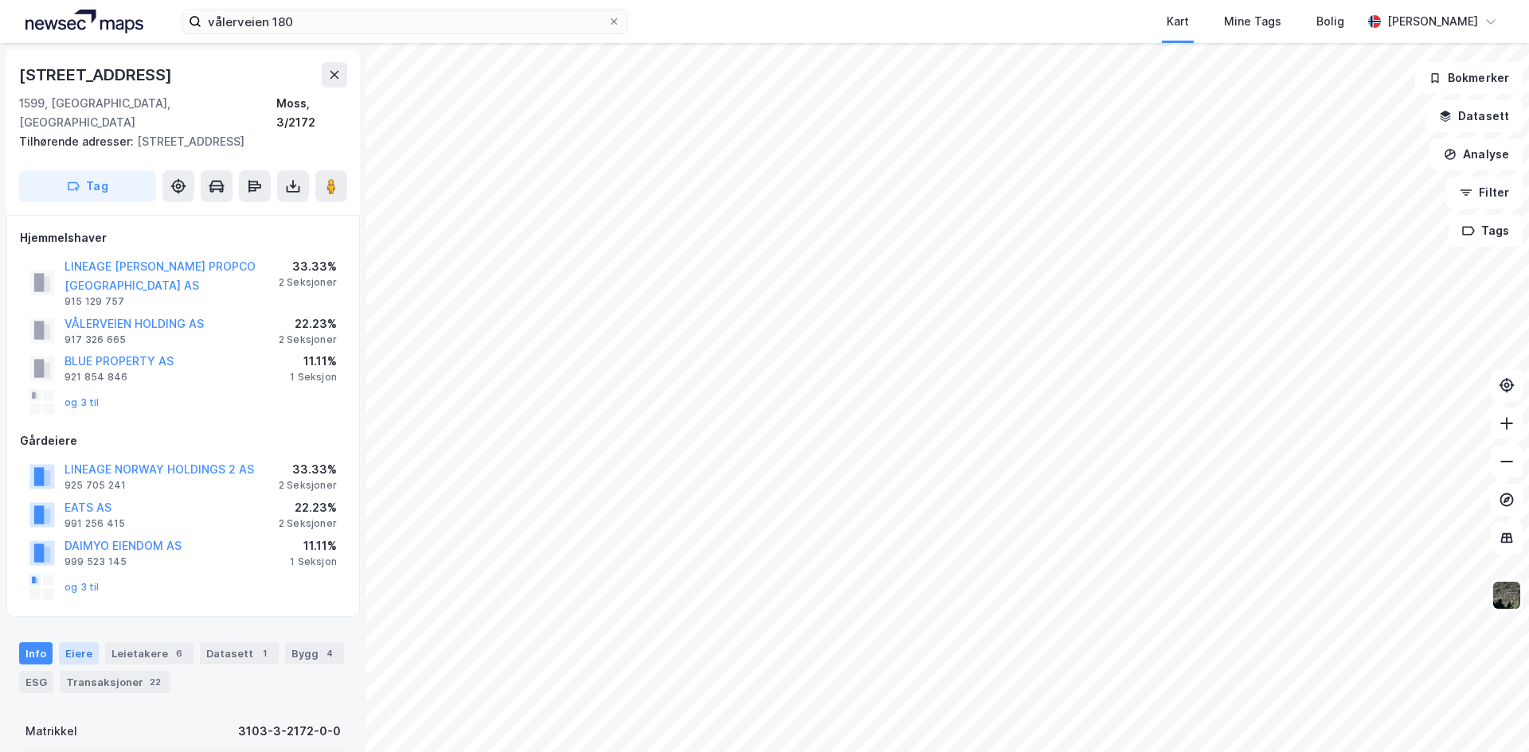
click at [81, 642] on div "Eiere" at bounding box center [79, 653] width 40 height 22
click at [84, 642] on div "Eiere" at bounding box center [79, 653] width 40 height 22
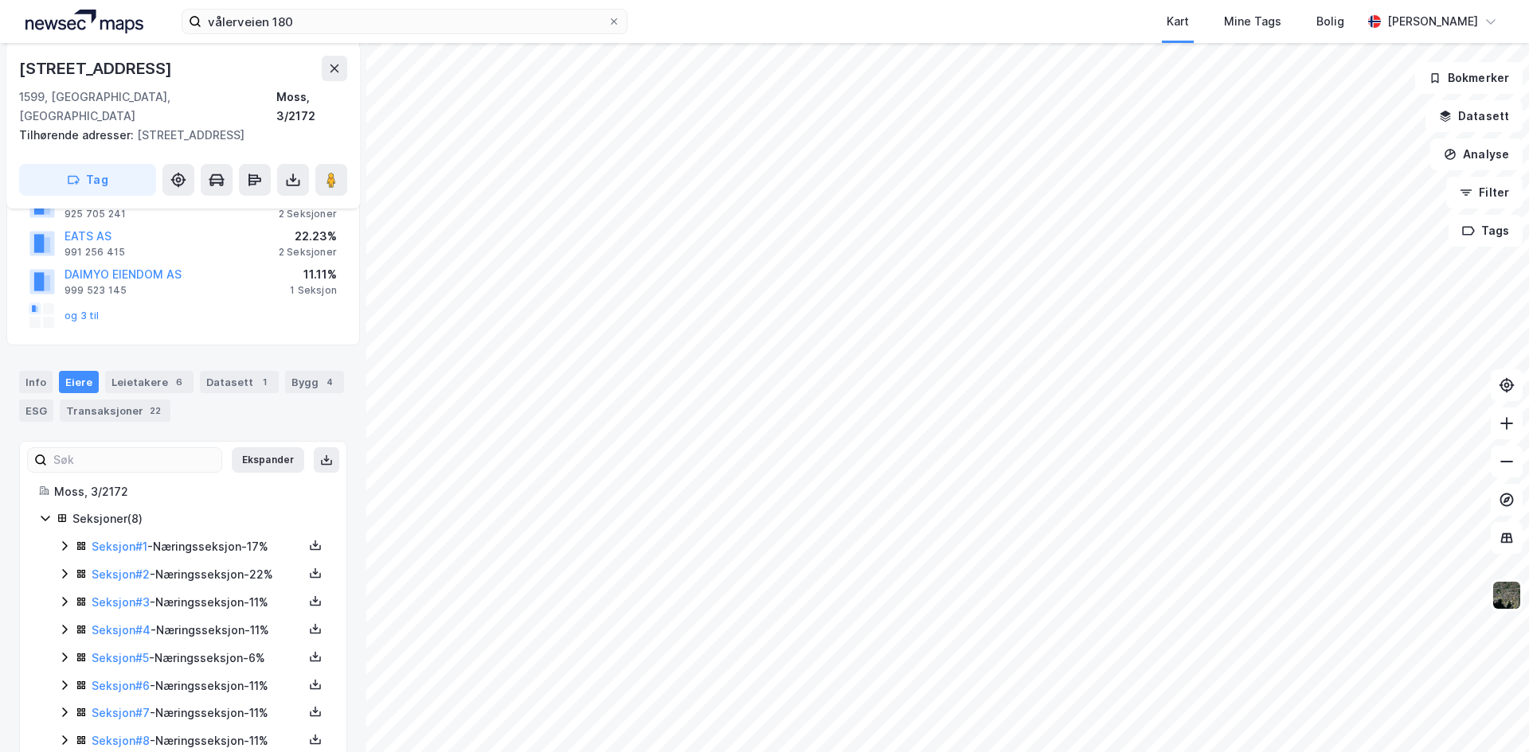
click at [119, 649] on div "Seksjon # 5 - Næringsseksjon - 6%" at bounding box center [198, 658] width 212 height 19
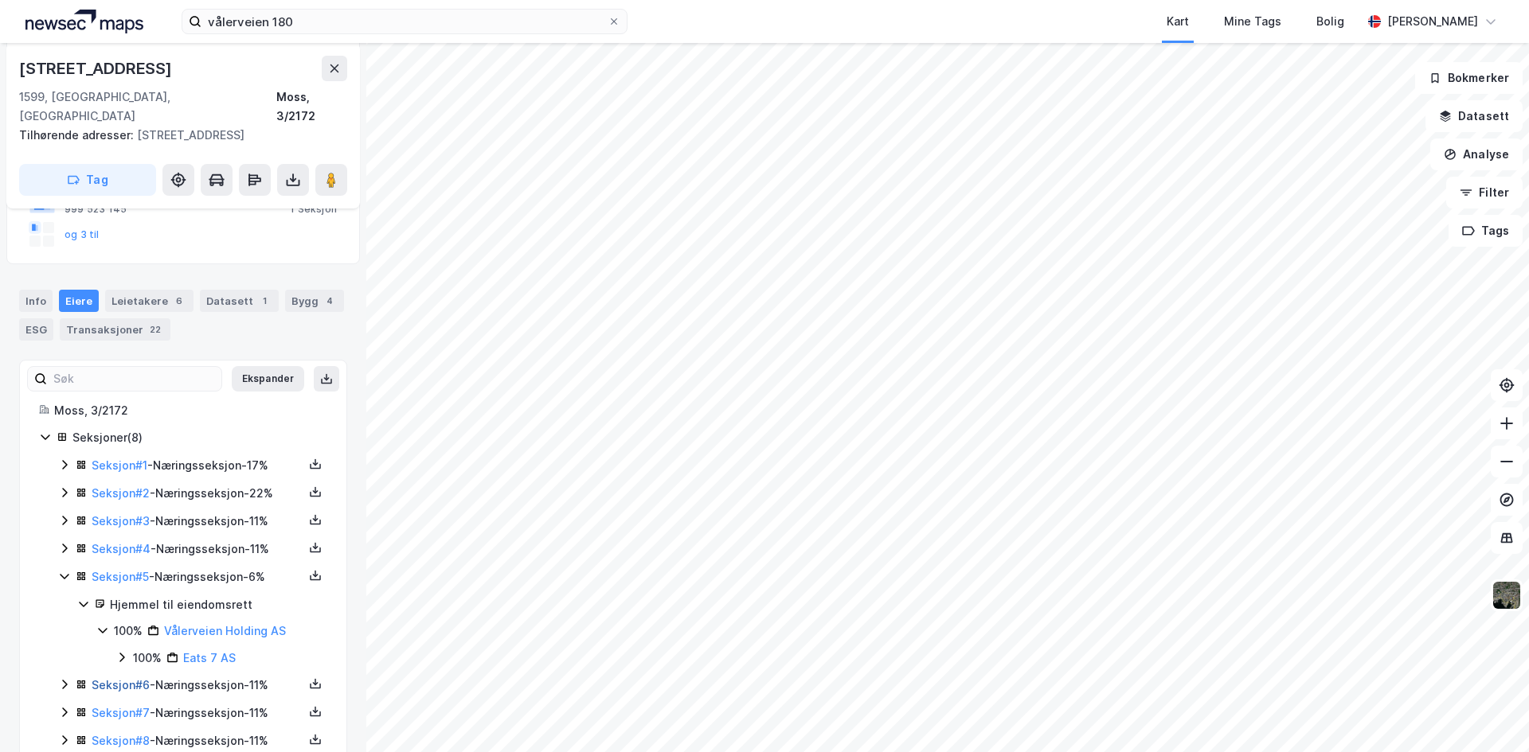
click at [107, 678] on link "Seksjon # 6" at bounding box center [121, 685] width 58 height 14
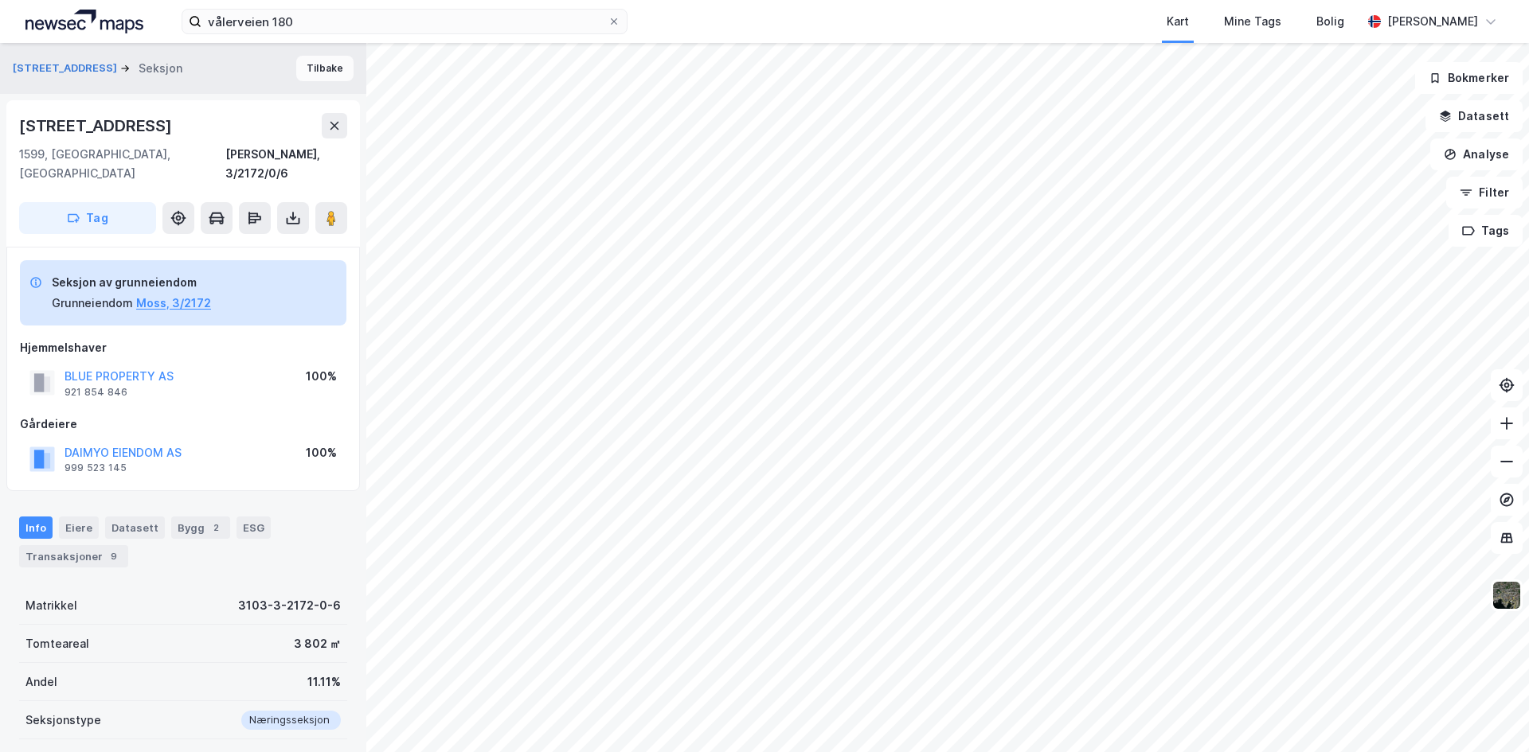
click at [303, 78] on button "Tilbake" at bounding box center [324, 68] width 57 height 25
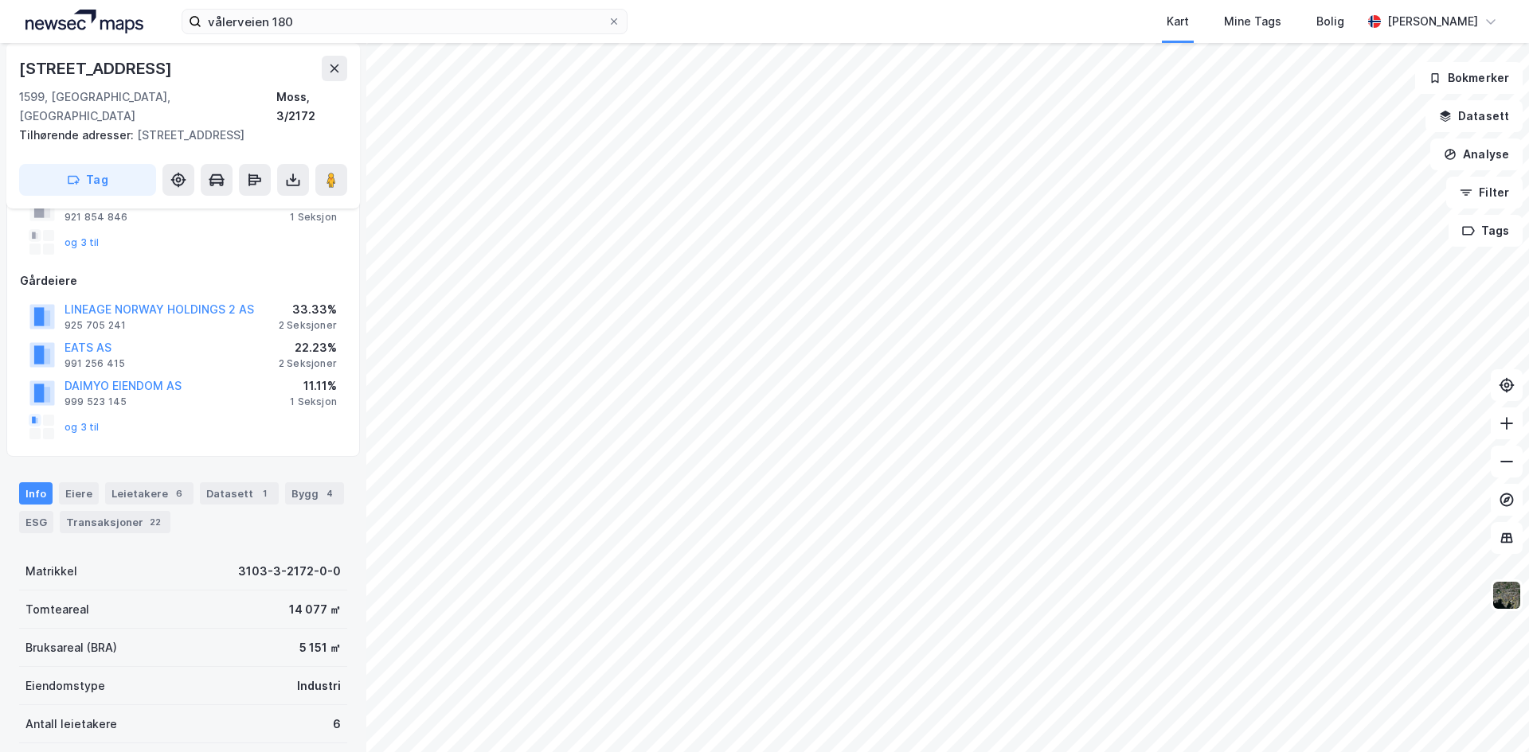
scroll to position [80, 0]
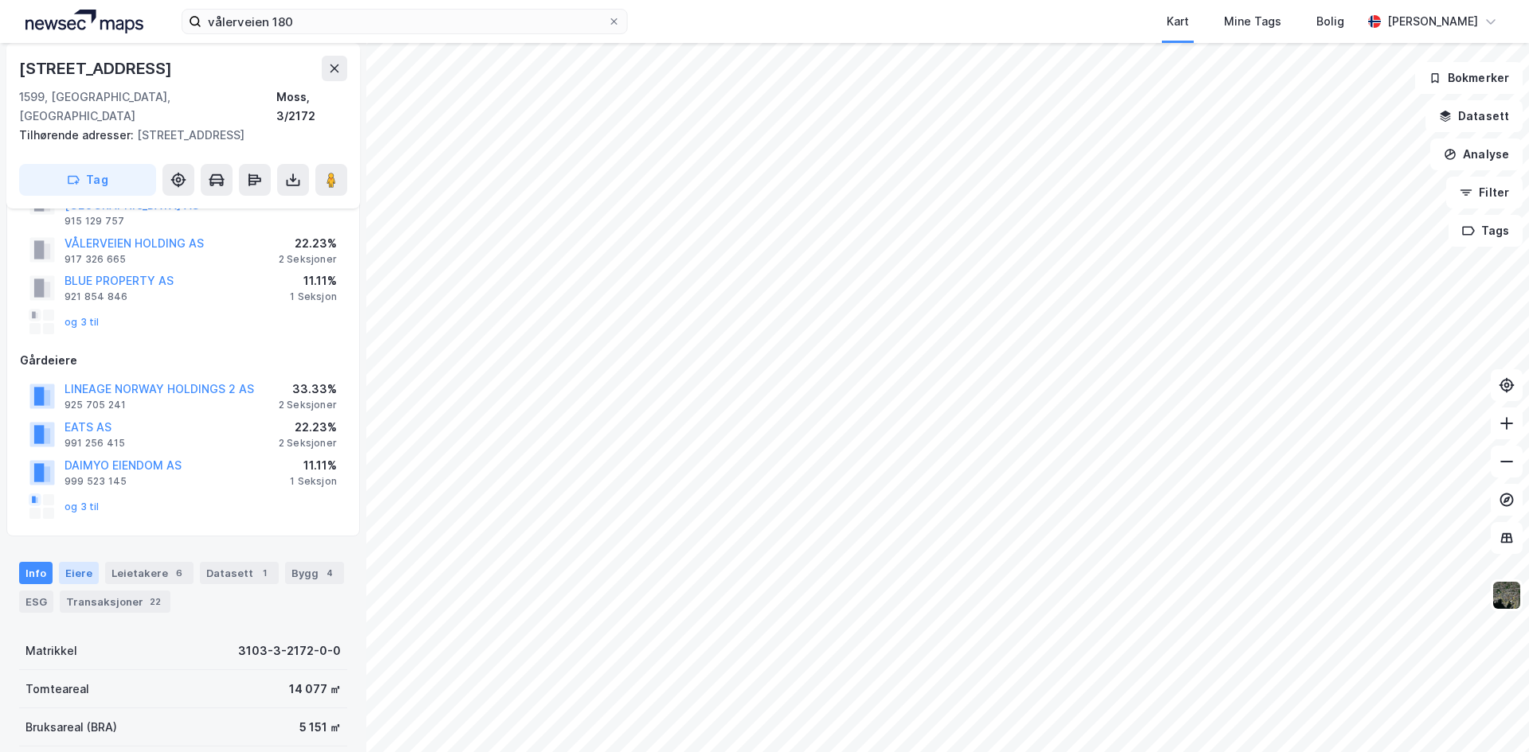
click at [81, 562] on div "Eiere" at bounding box center [79, 573] width 40 height 22
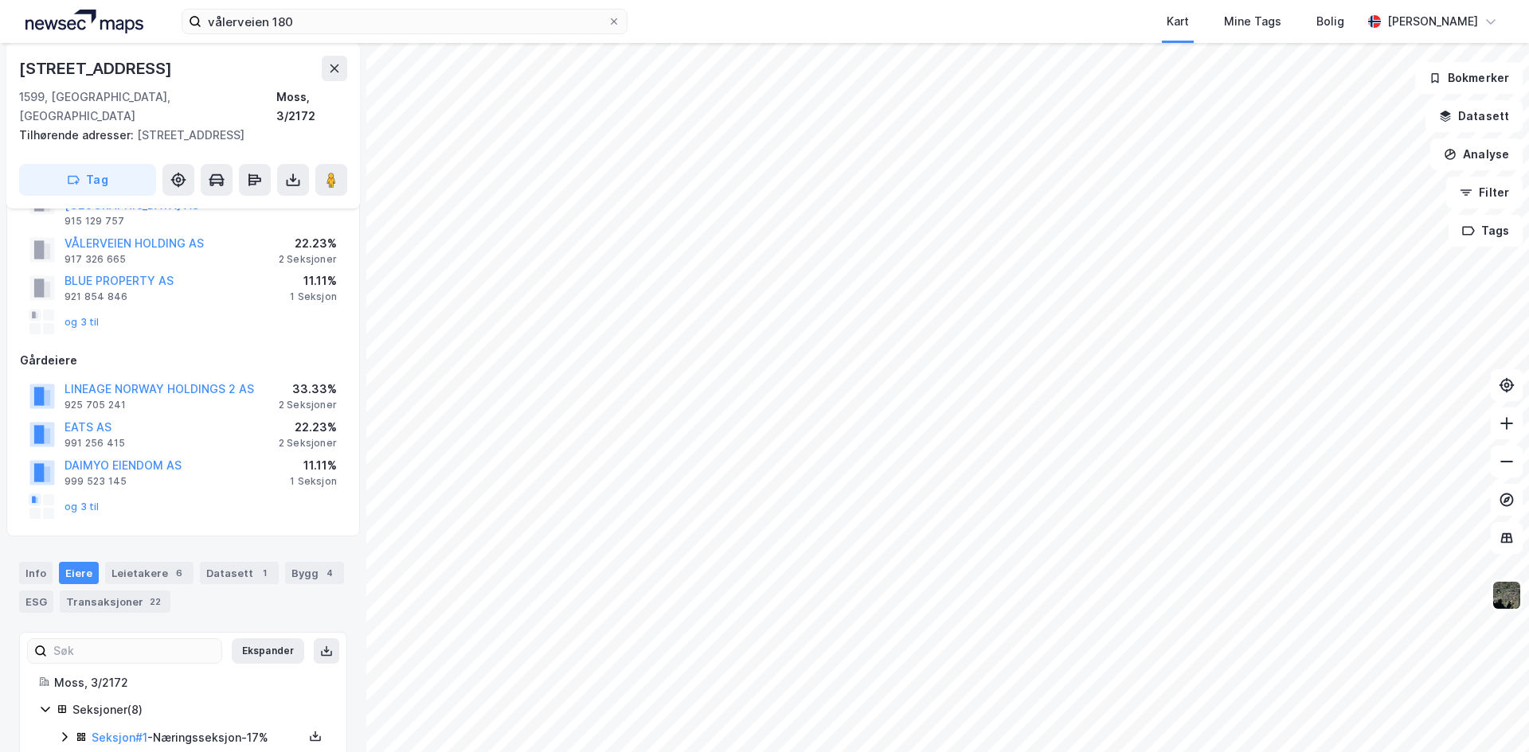
scroll to position [271, 0]
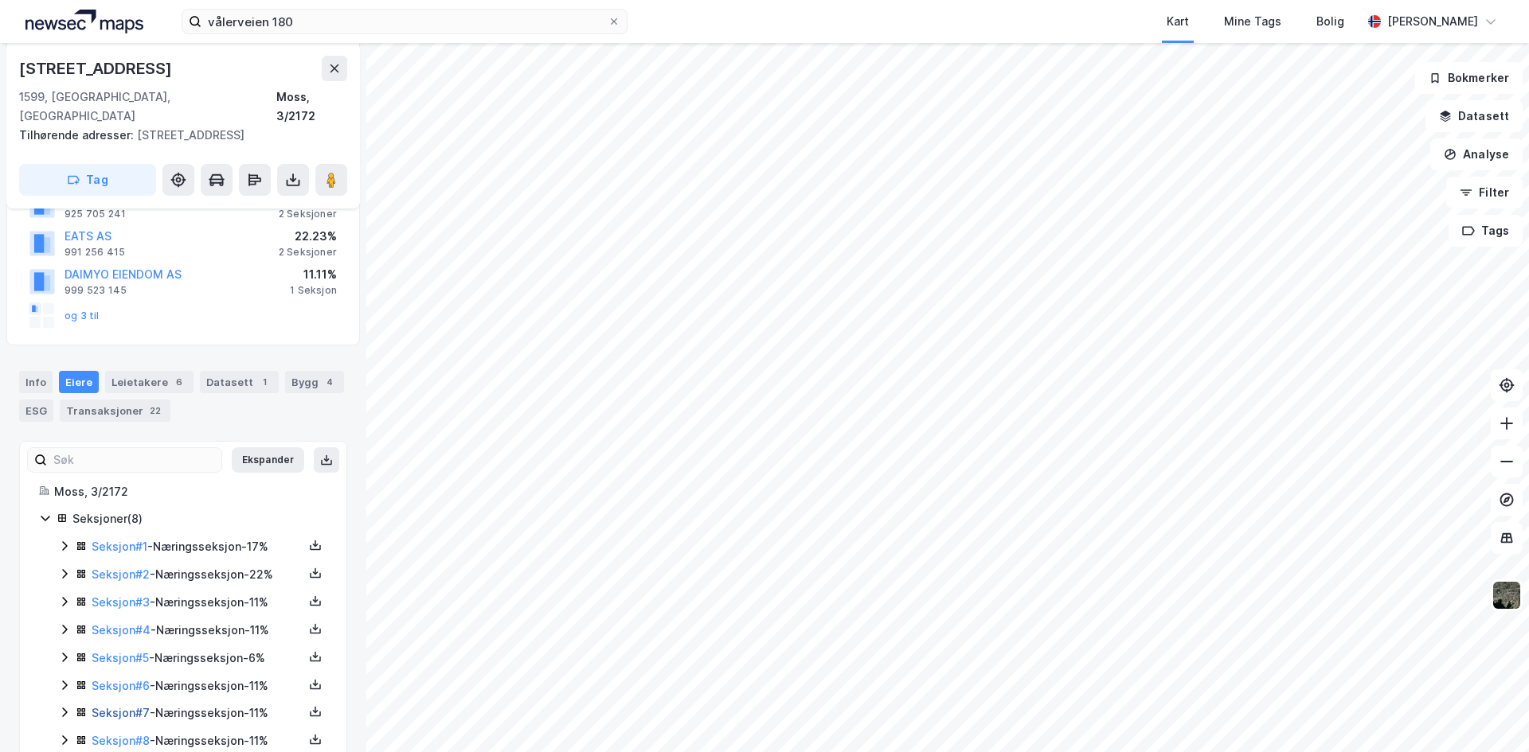
click at [119, 706] on link "Seksjon # 7" at bounding box center [121, 713] width 58 height 14
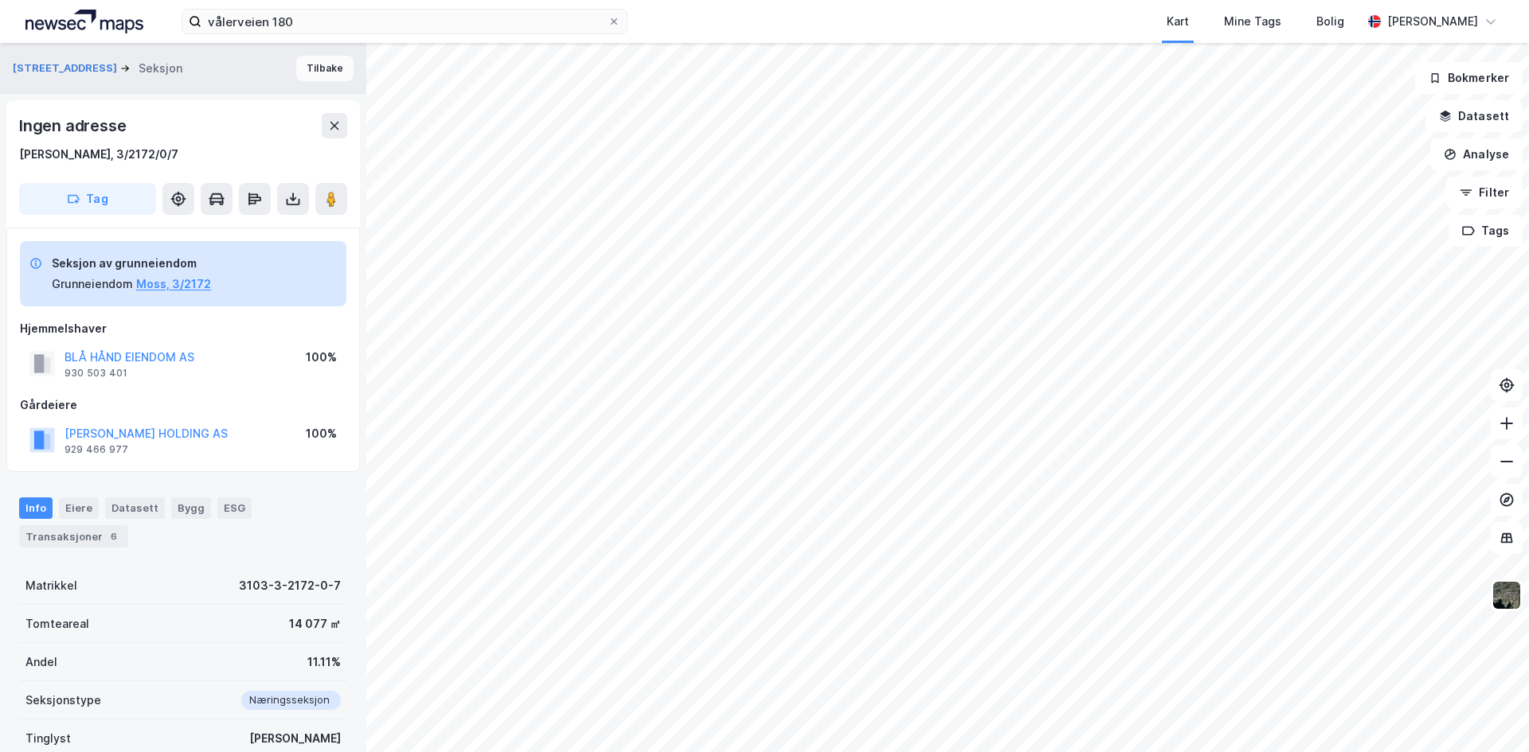
click at [296, 72] on button "Tilbake" at bounding box center [324, 68] width 57 height 25
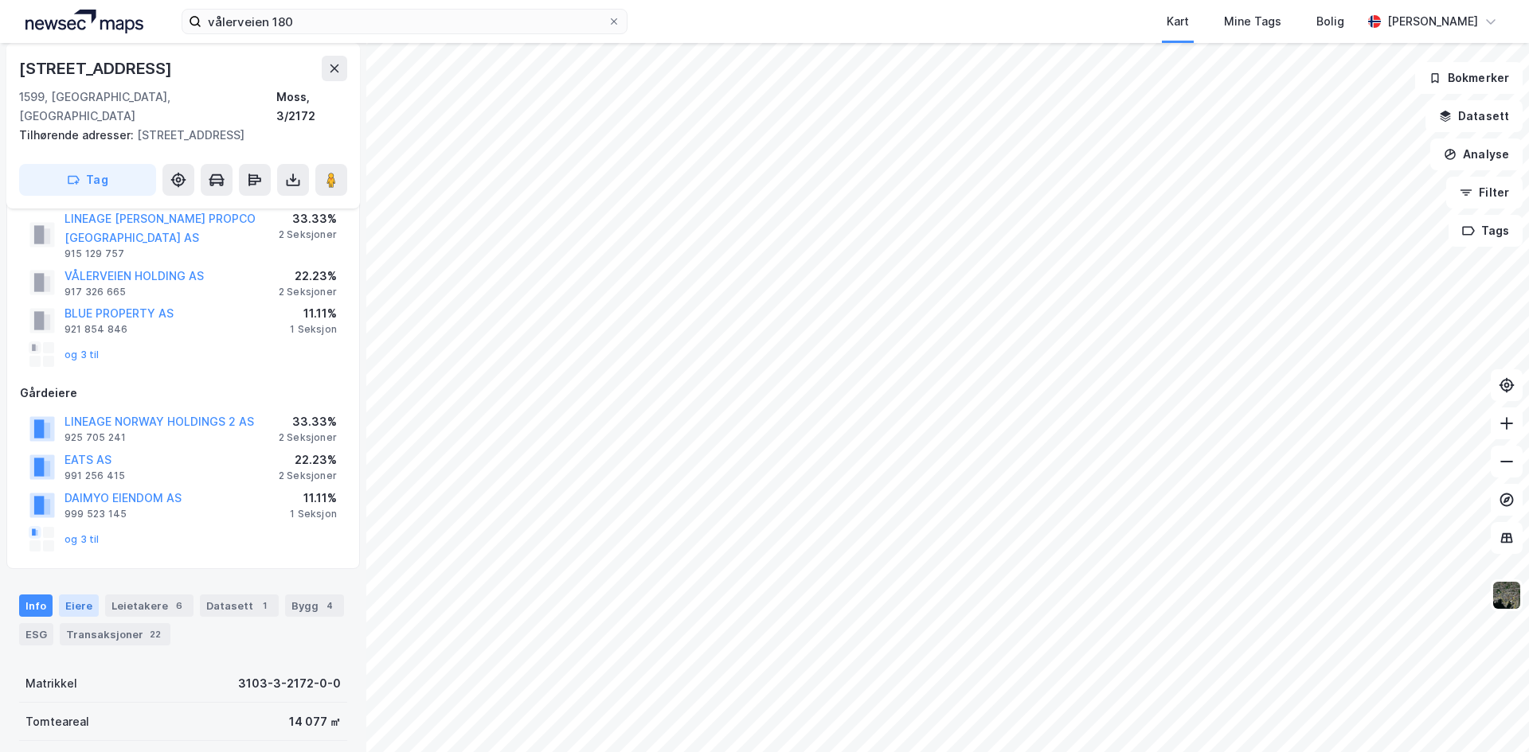
click at [76, 595] on div "Eiere" at bounding box center [79, 606] width 40 height 22
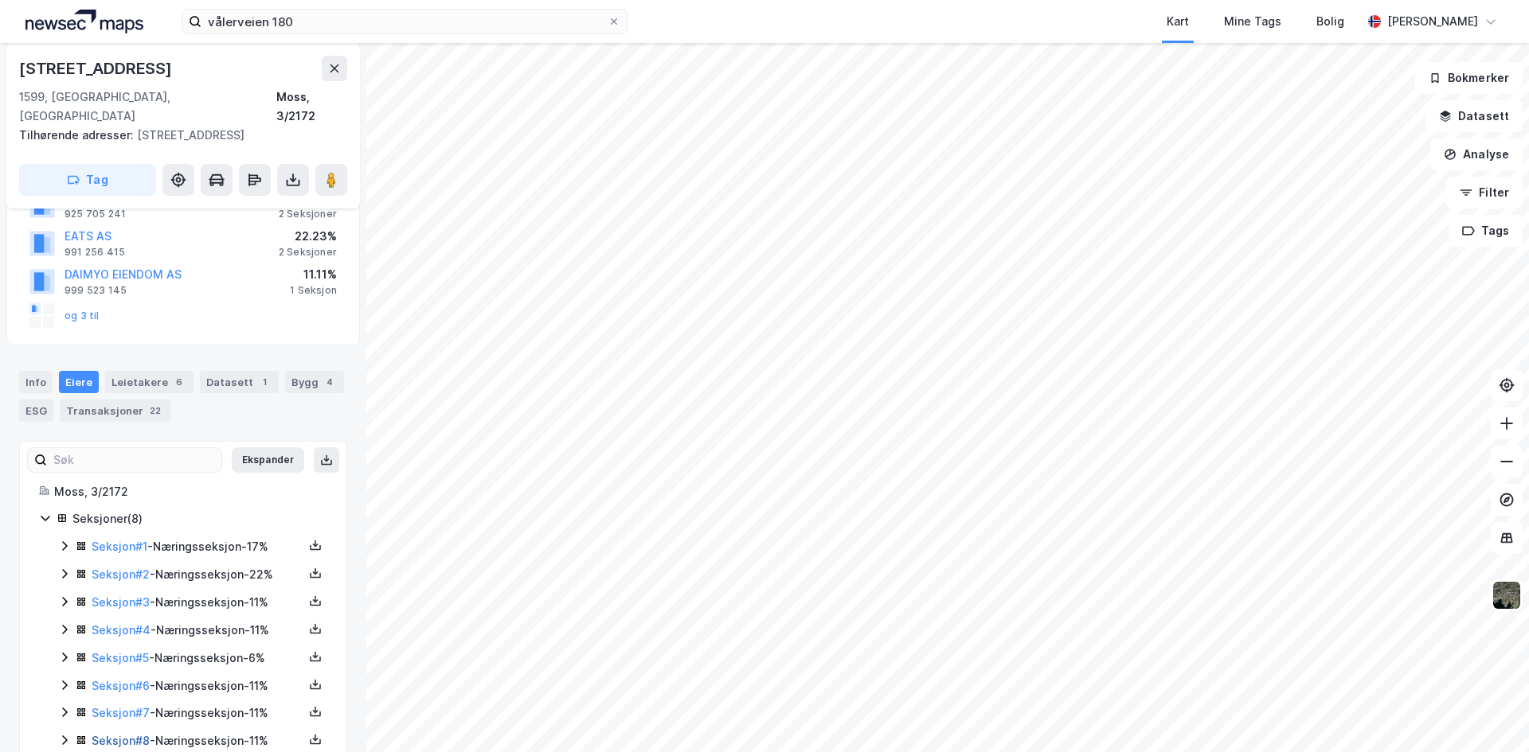
click at [115, 734] on link "Seksjon # 8" at bounding box center [121, 741] width 58 height 14
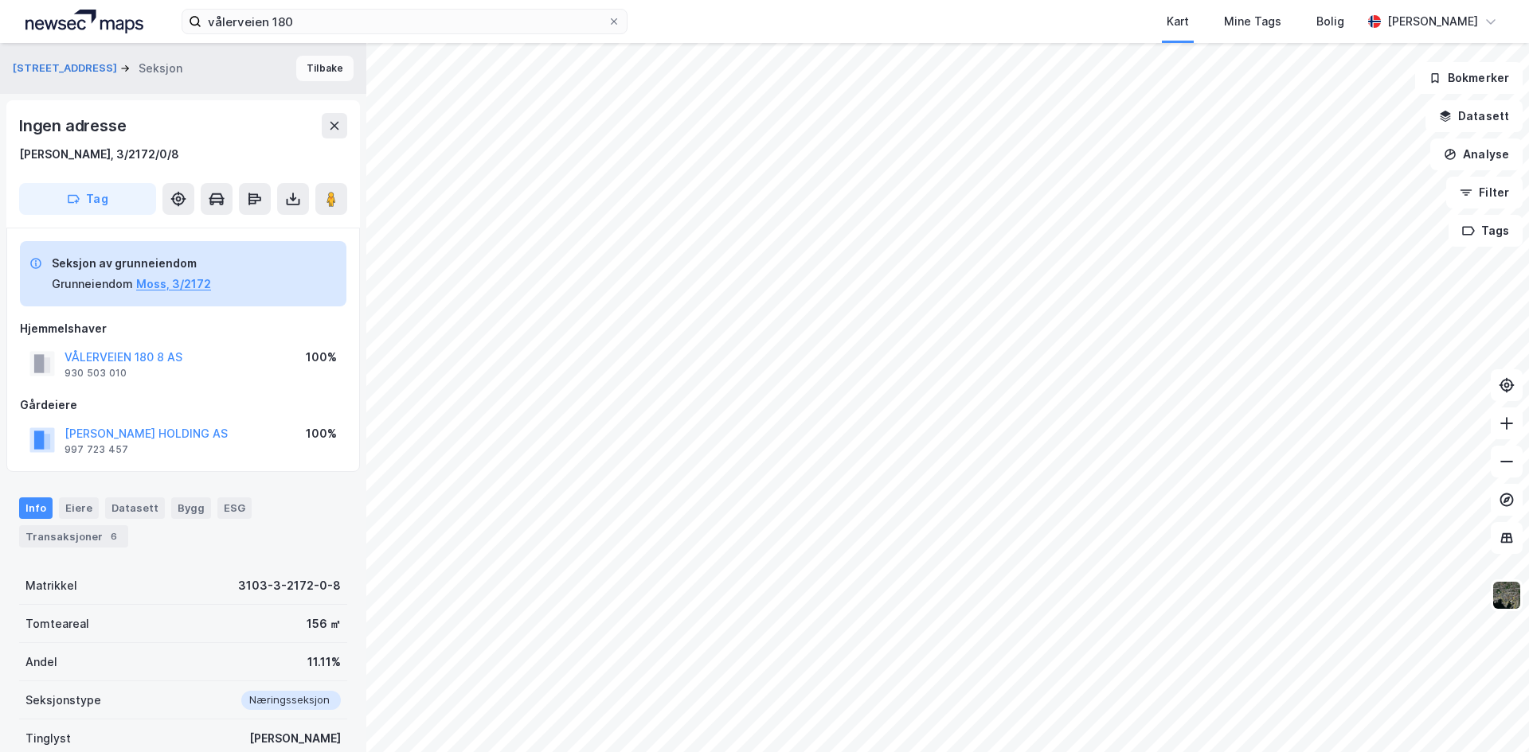
click at [313, 68] on button "Tilbake" at bounding box center [324, 68] width 57 height 25
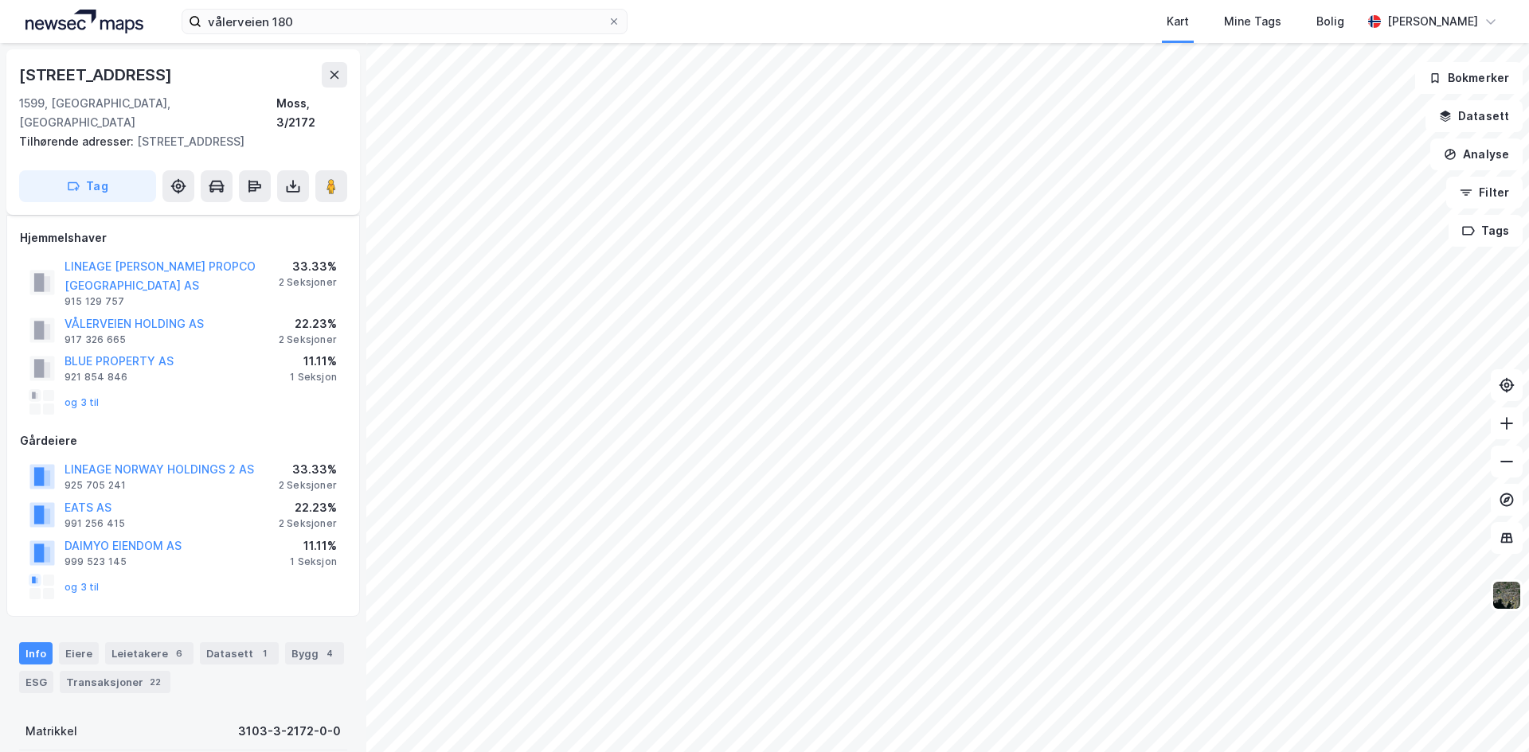
scroll to position [159, 0]
